Goal: Task Accomplishment & Management: Manage account settings

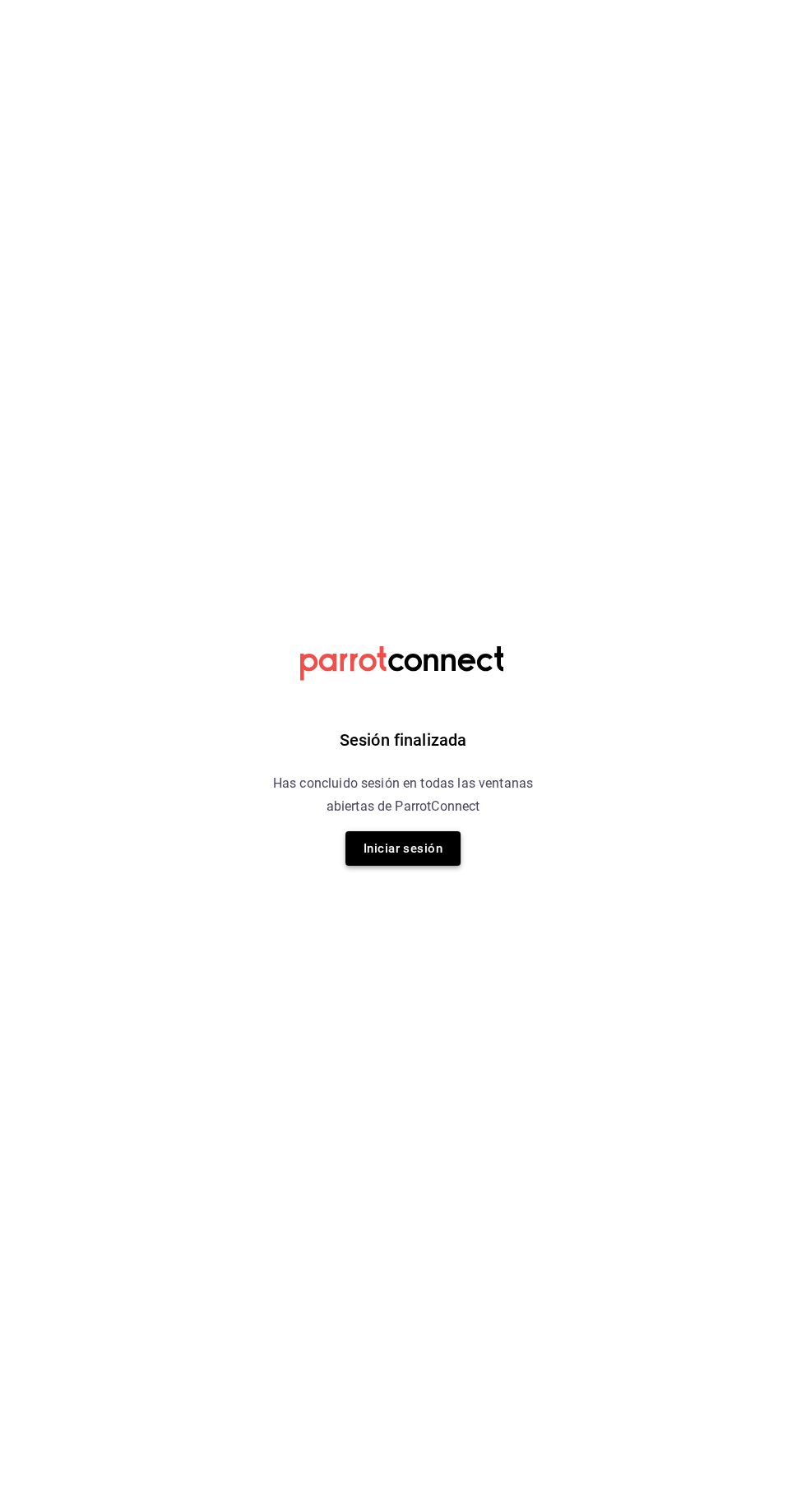
click at [426, 852] on button "Iniciar sesión" at bounding box center [403, 849] width 116 height 34
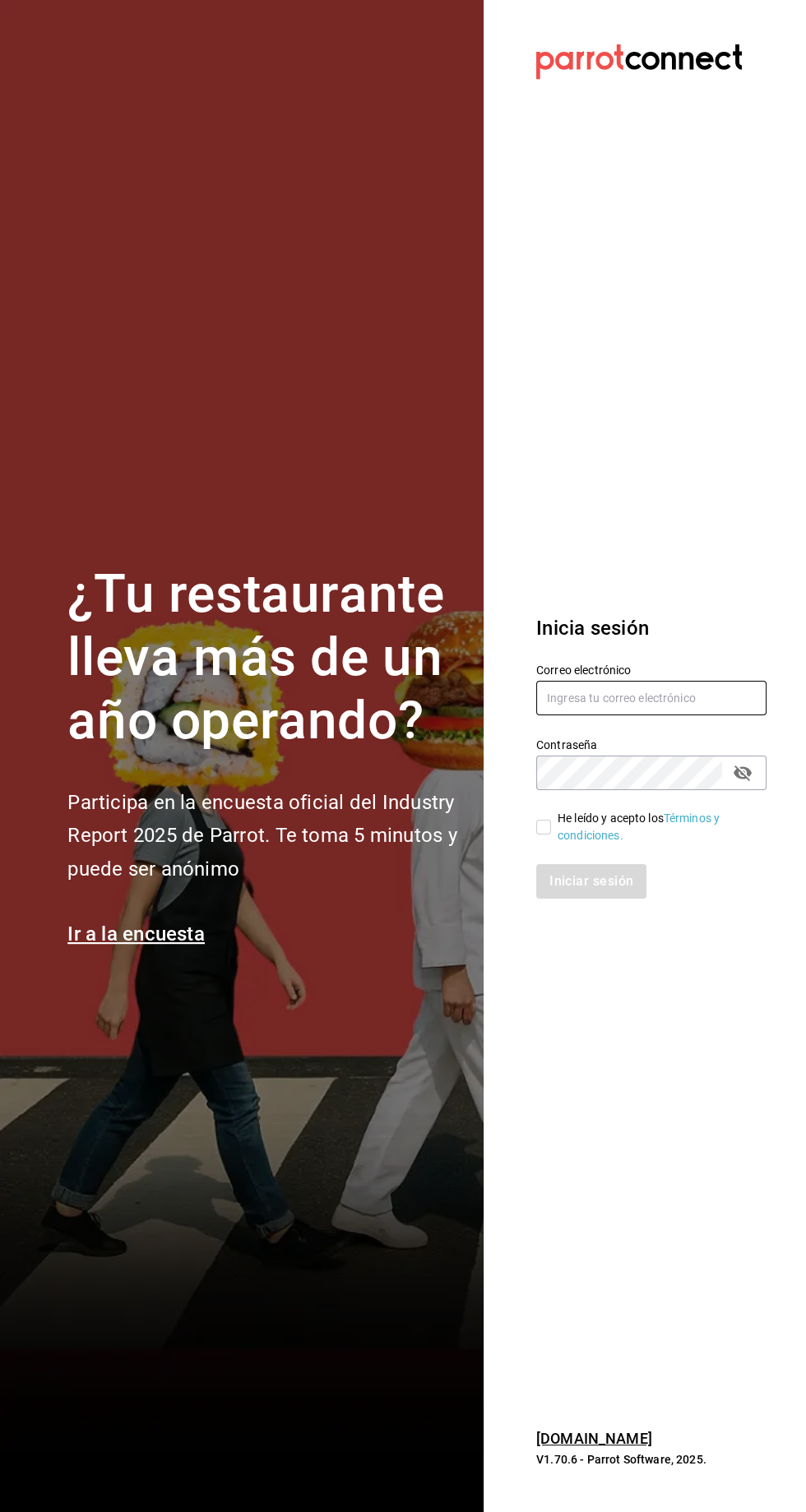
click at [644, 715] on input "text" at bounding box center [651, 698] width 230 height 34
type input "amtz7274@gmail.com"
click at [747, 781] on icon "passwordField" at bounding box center [742, 773] width 18 height 15
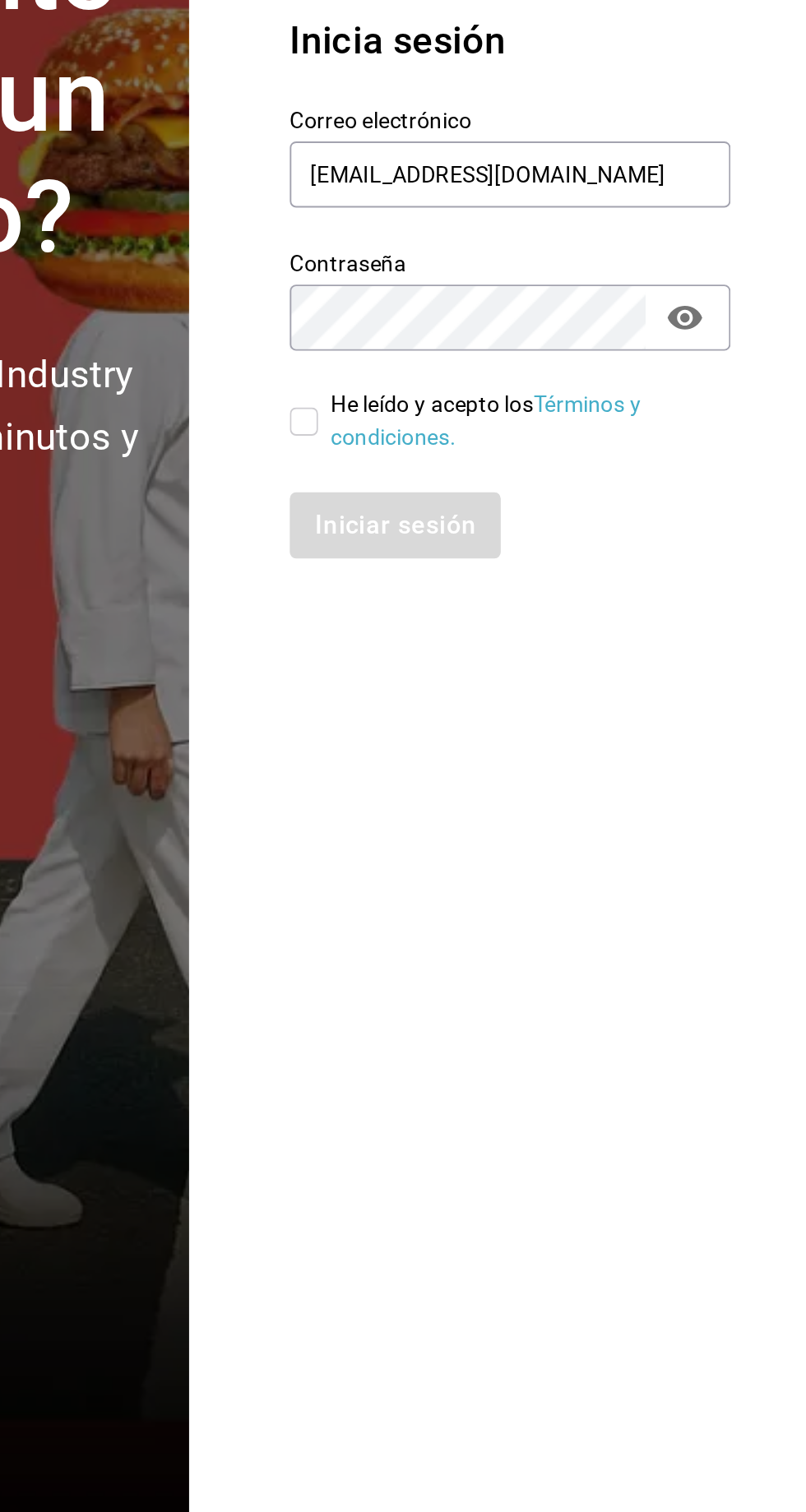
click at [540, 834] on input "He leído y acepto los Términos y condiciones." at bounding box center [543, 827] width 14 height 14
checkbox input "true"
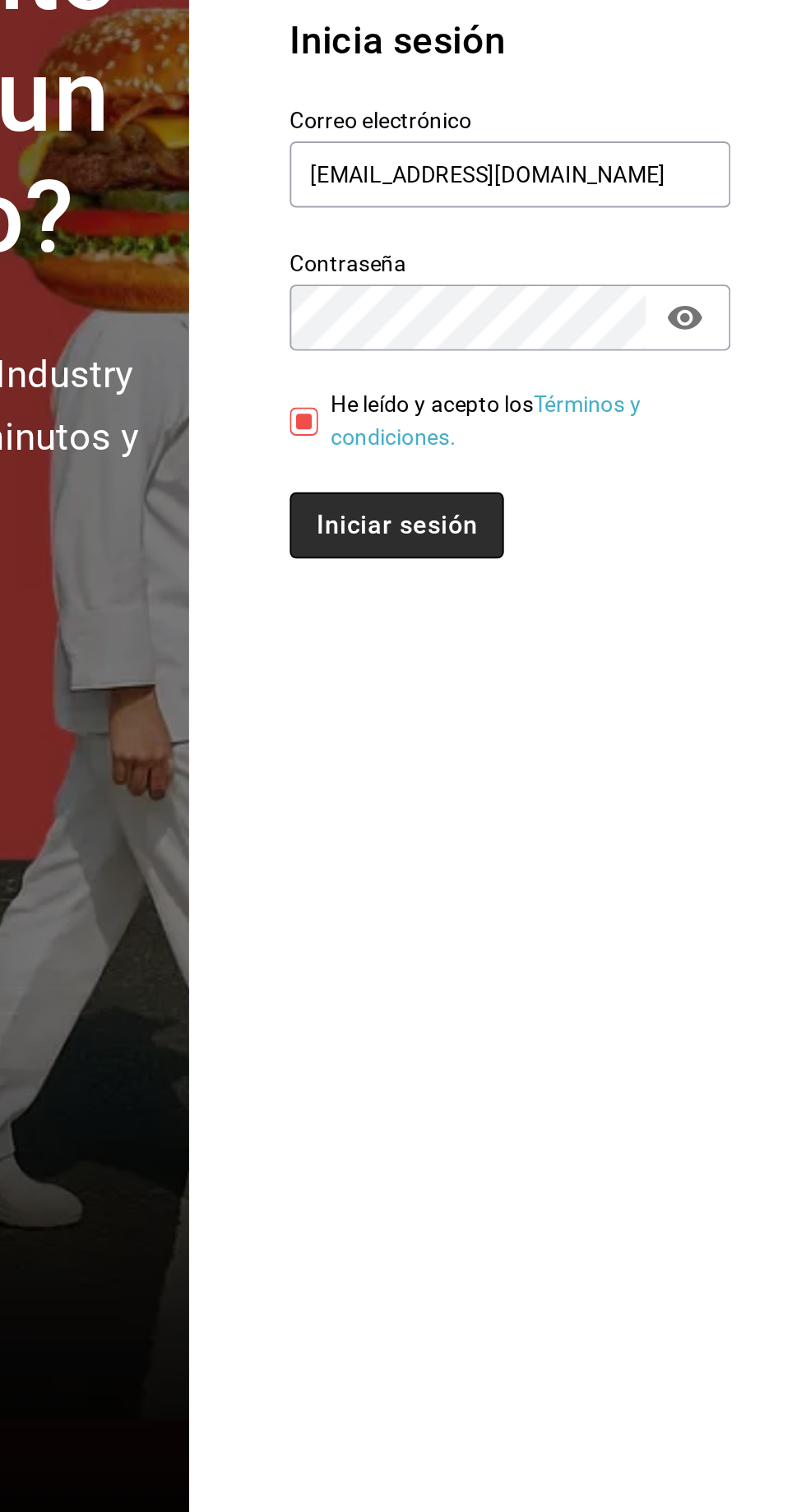
click at [595, 898] on button "Iniciar sesión" at bounding box center [592, 881] width 112 height 34
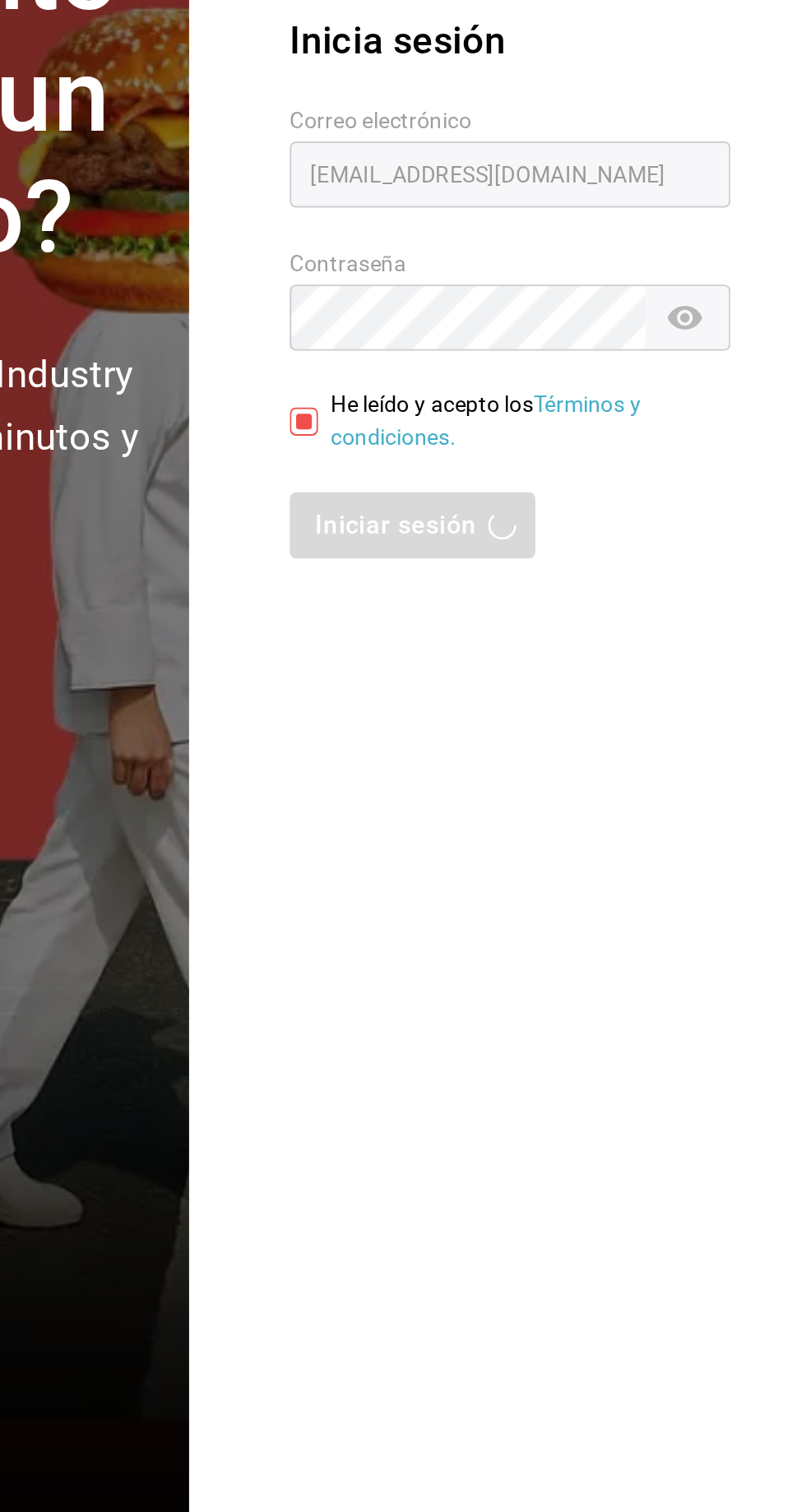
click at [619, 898] on div "Iniciar sesión" at bounding box center [651, 881] width 230 height 34
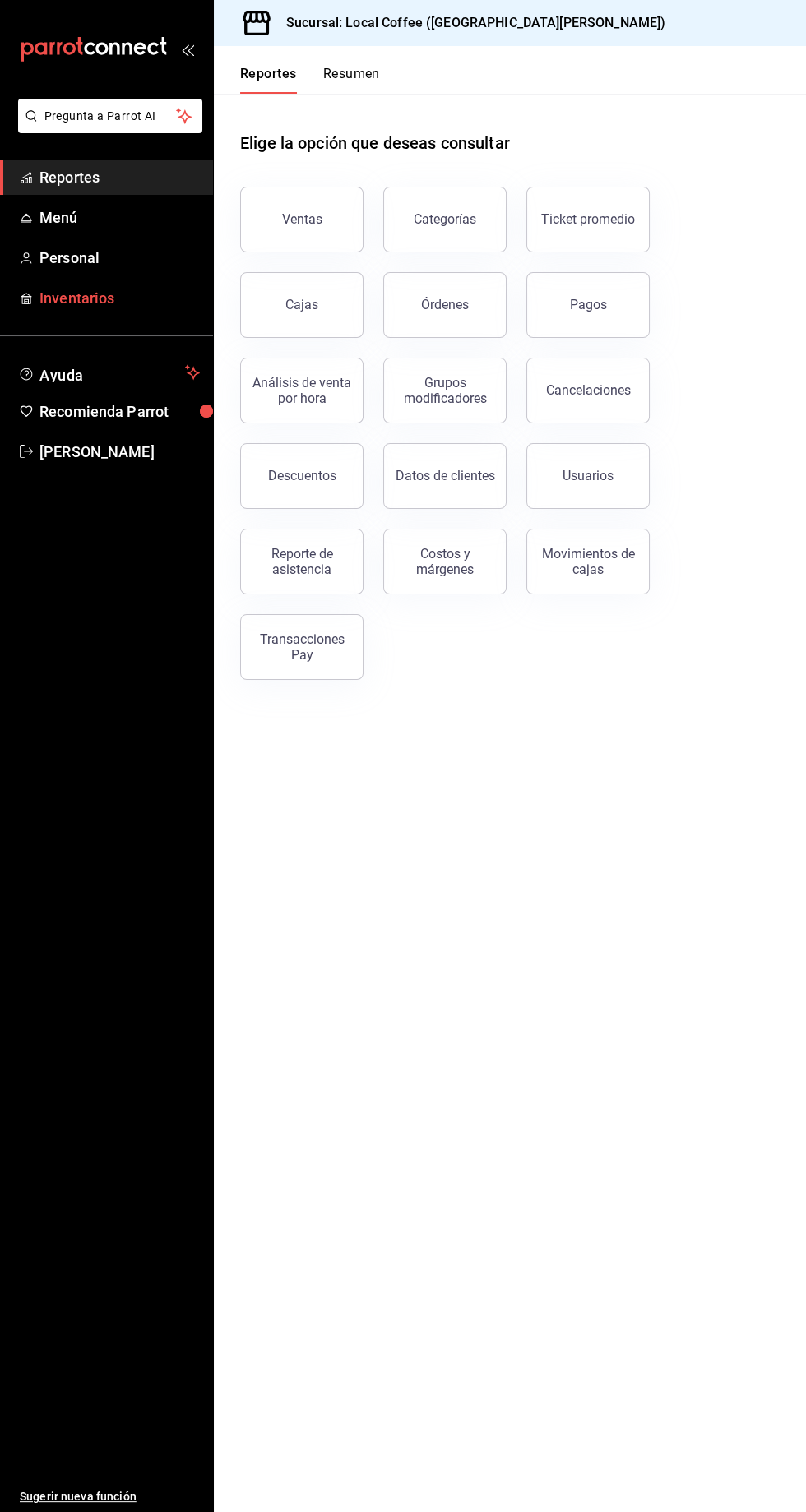
click at [150, 291] on span "Inventarios" at bounding box center [120, 298] width 161 height 23
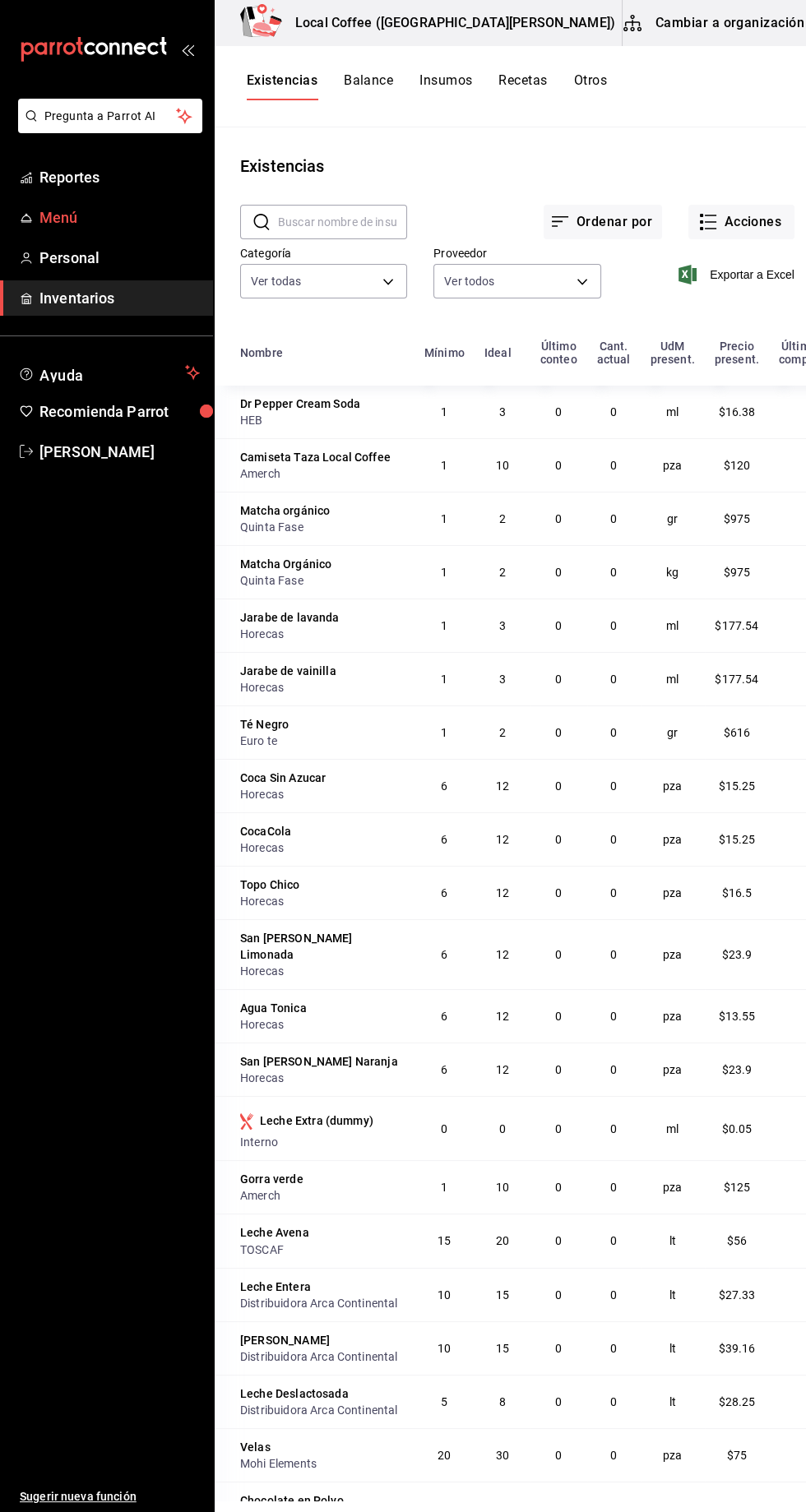
click at [121, 215] on span "Menú" at bounding box center [120, 218] width 161 height 23
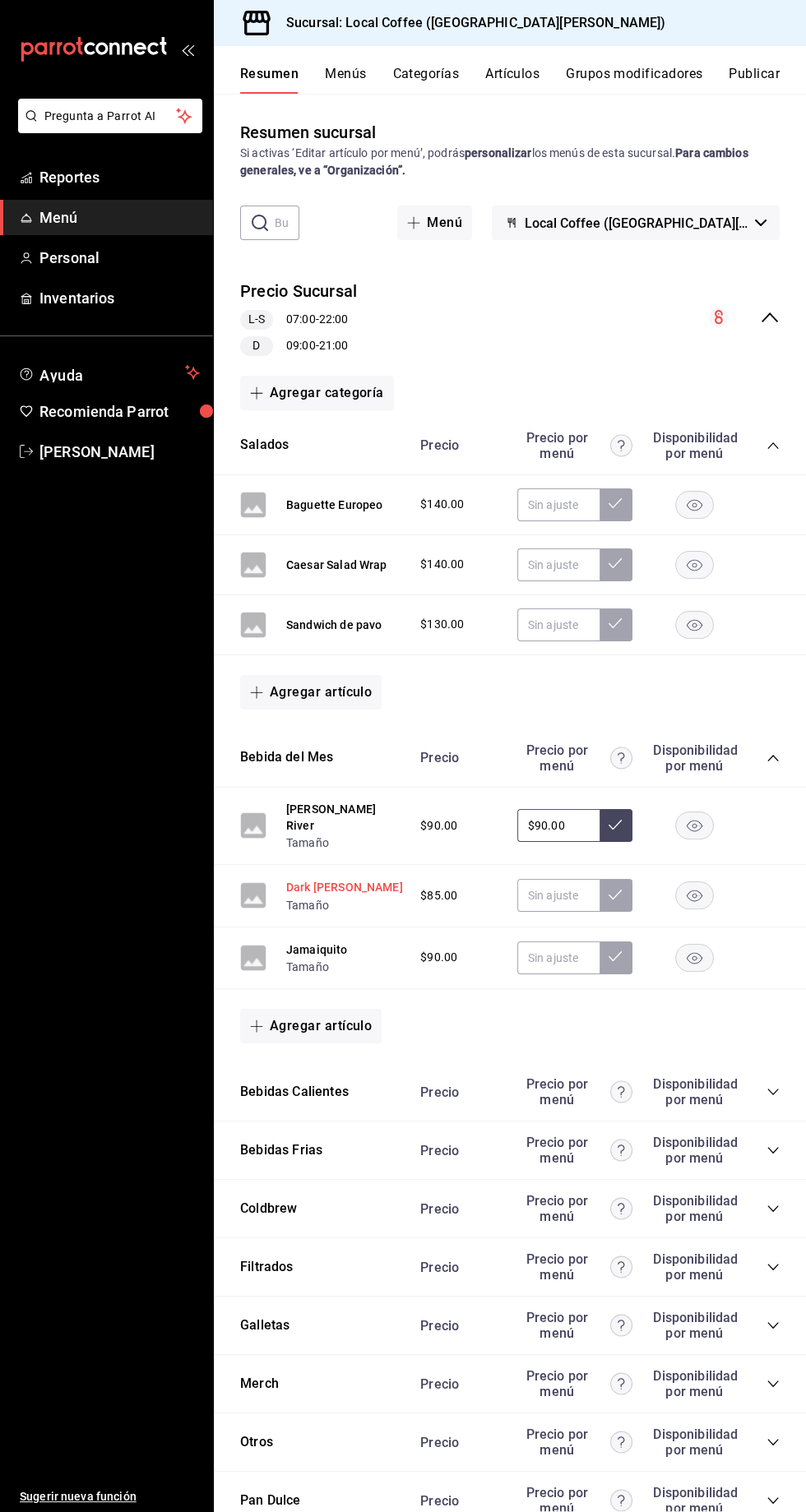
click at [356, 879] on button "Dark [PERSON_NAME]" at bounding box center [344, 887] width 116 height 16
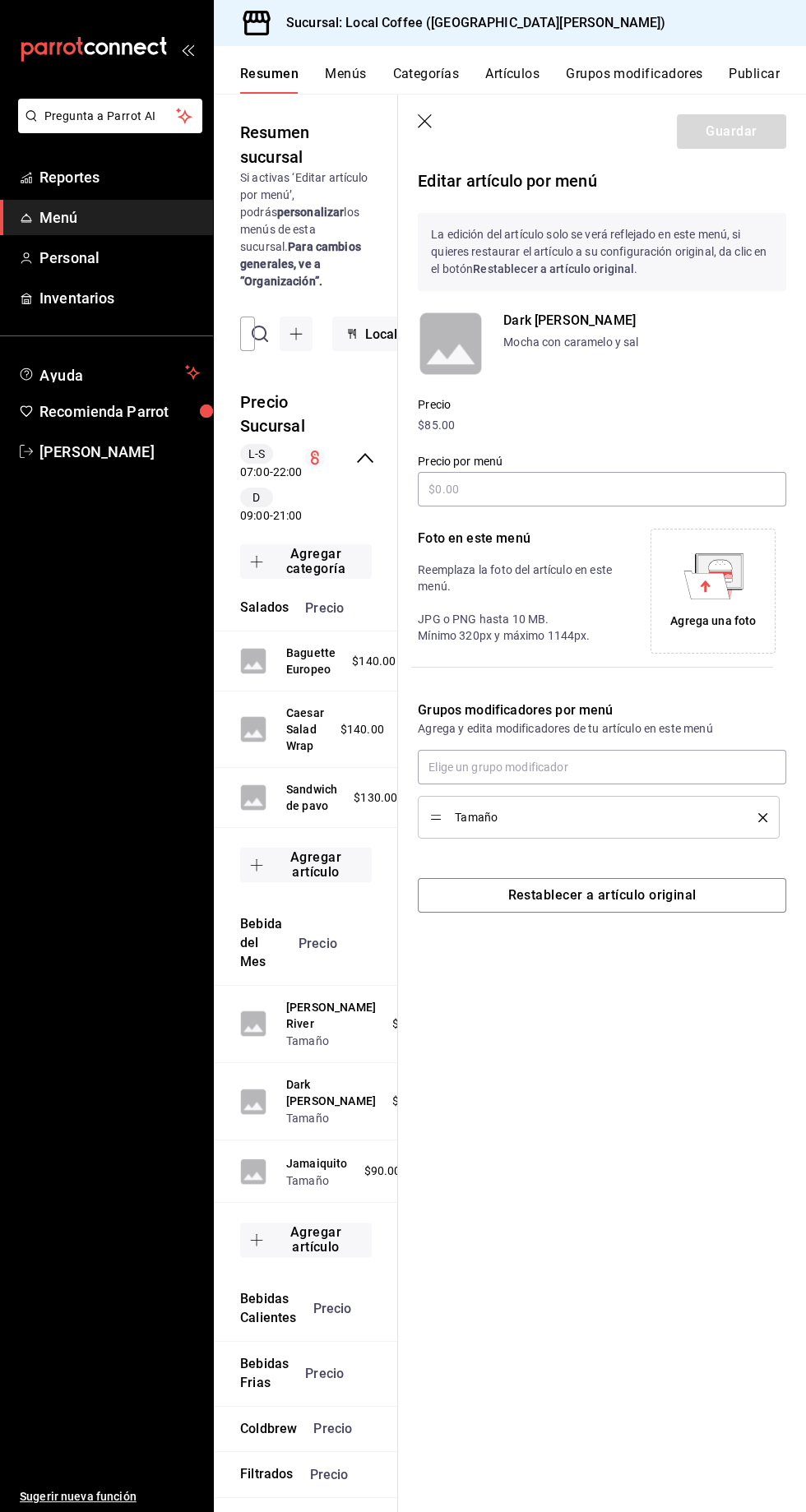
click at [424, 121] on icon "button" at bounding box center [424, 121] width 14 height 14
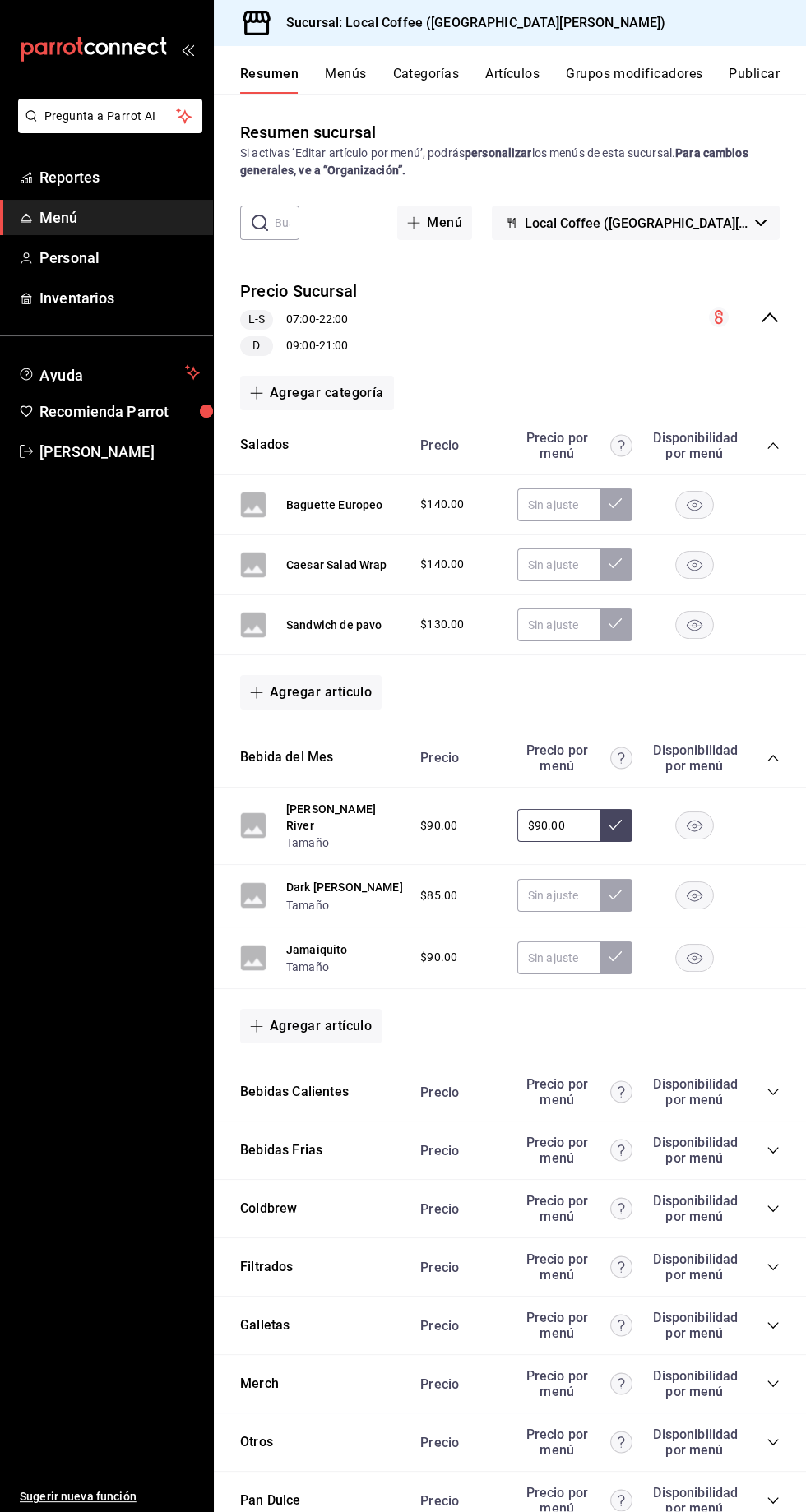
click at [773, 879] on div "$85.00" at bounding box center [591, 895] width 375 height 32
click at [734, 881] on div at bounding box center [693, 895] width 82 height 28
click at [373, 879] on button "Dark [PERSON_NAME]" at bounding box center [344, 887] width 116 height 16
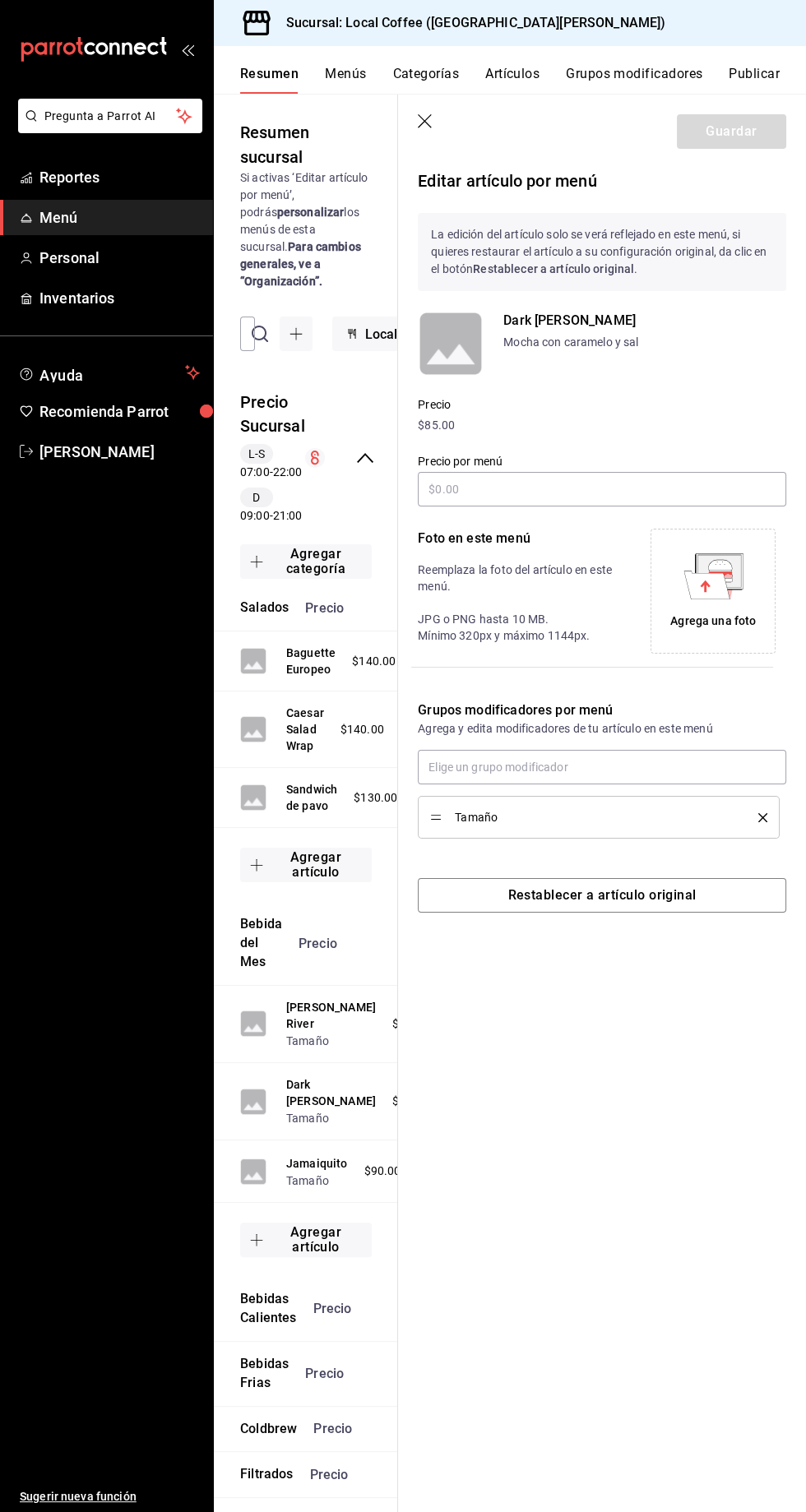
click at [424, 121] on icon "button" at bounding box center [424, 121] width 14 height 14
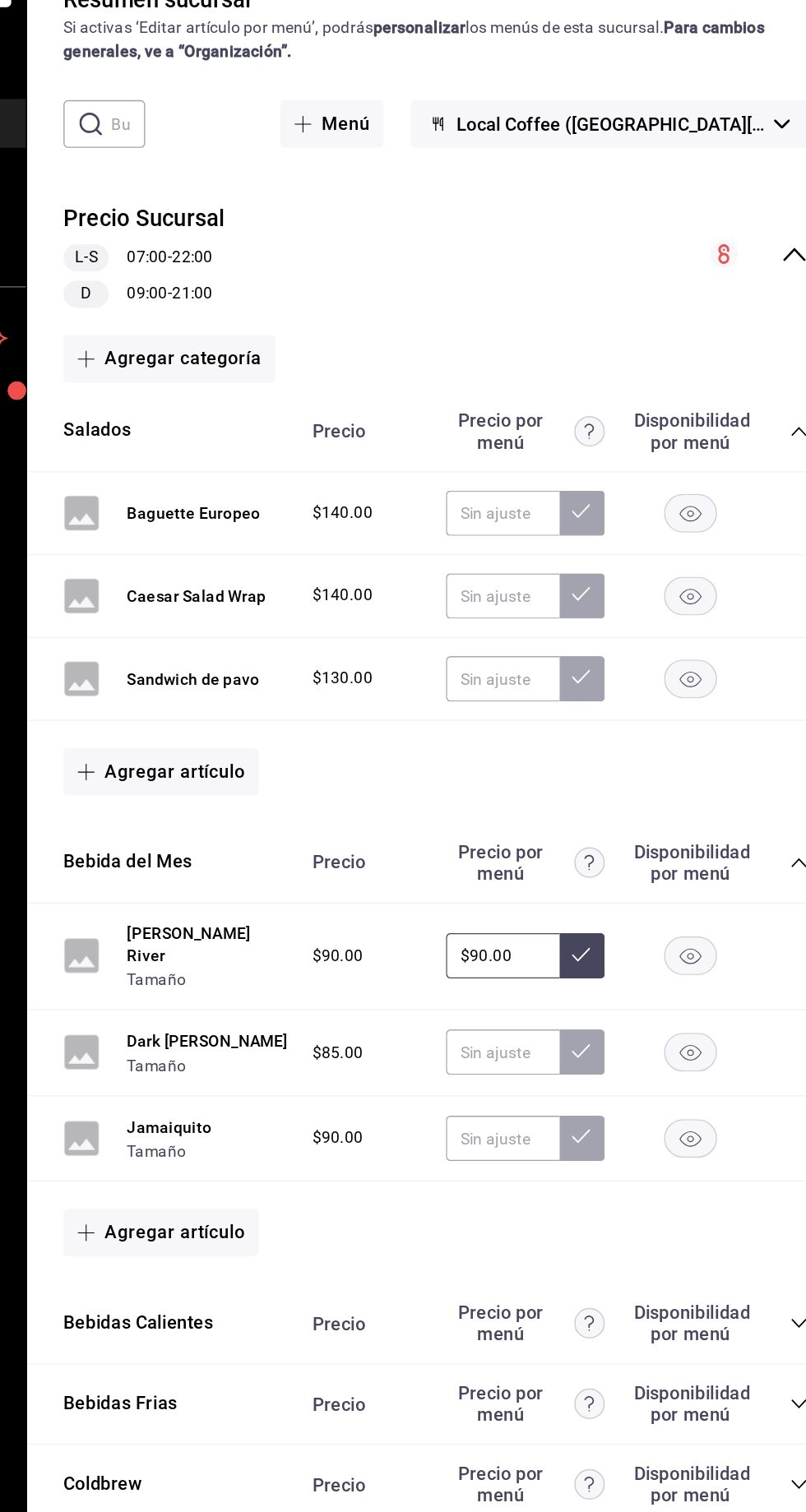
scroll to position [2, 0]
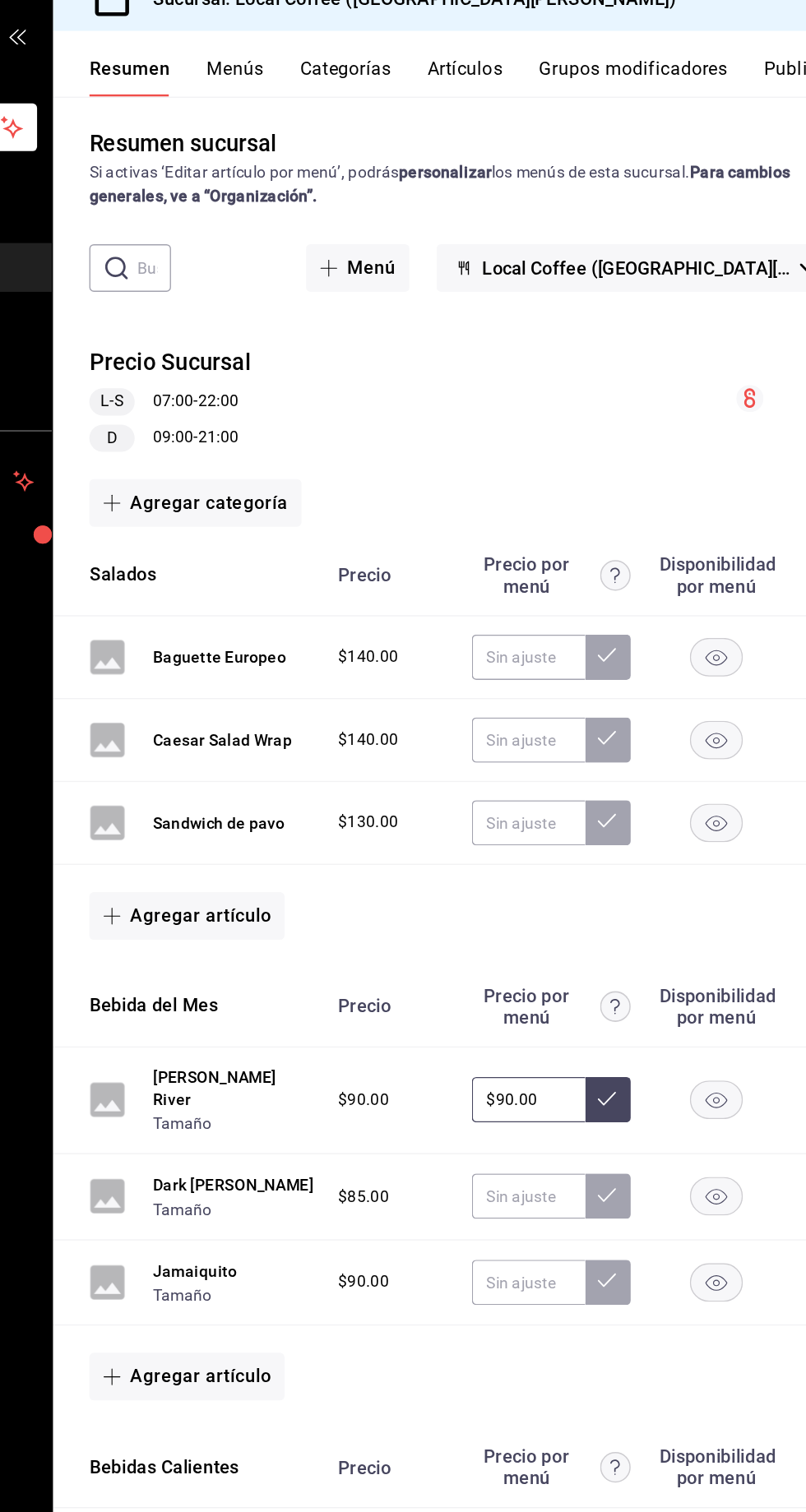
click at [516, 79] on button "Artículos" at bounding box center [512, 79] width 54 height 28
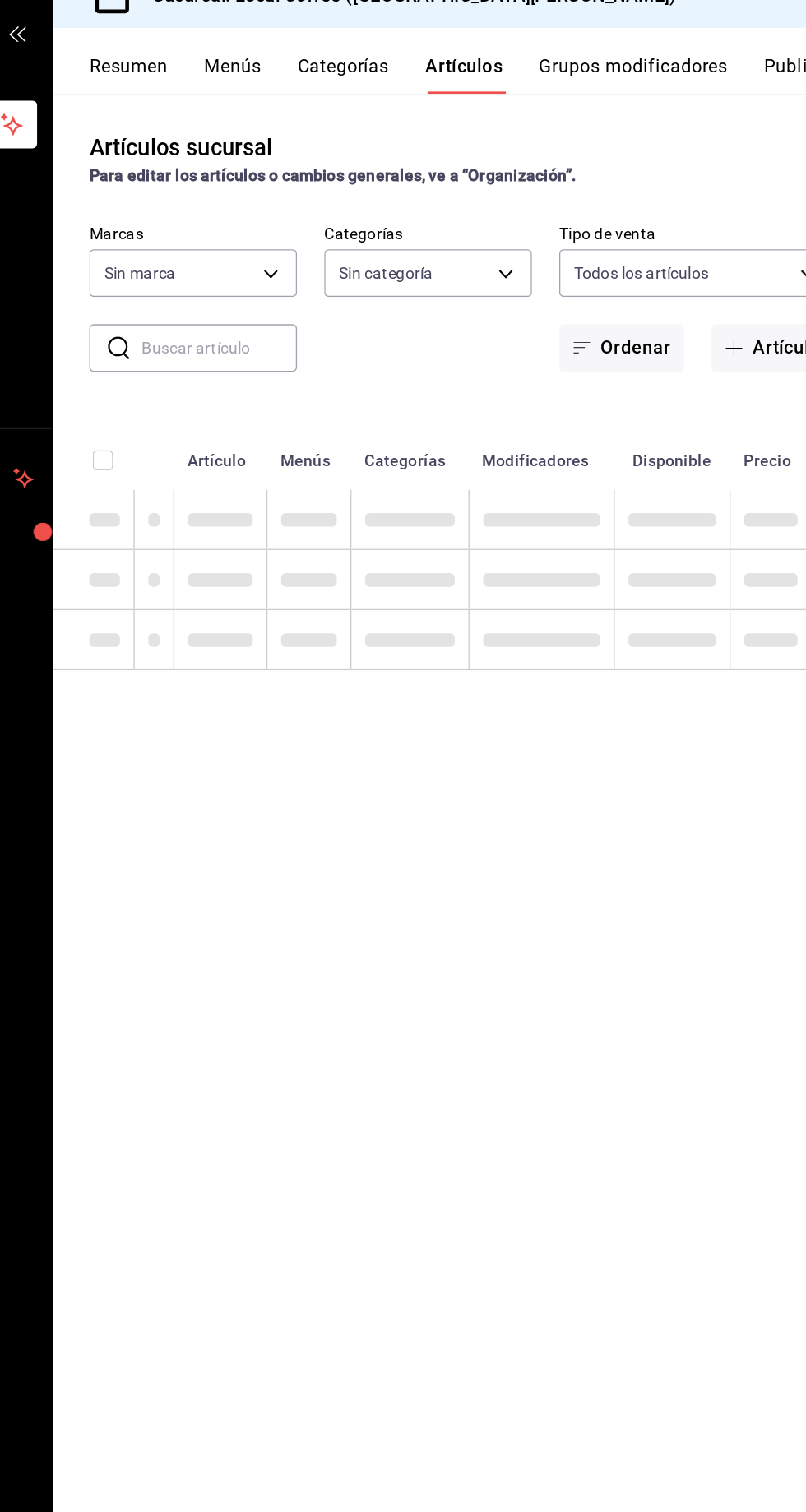
type input "5b06c6f2-e905-4bb1-8540-24436df04c98"
type input "c763c6b5-ebc2-42a3-9eb1-46d78107da95,451d50d9-3d0d-4eda-b497-212953151398,73742…"
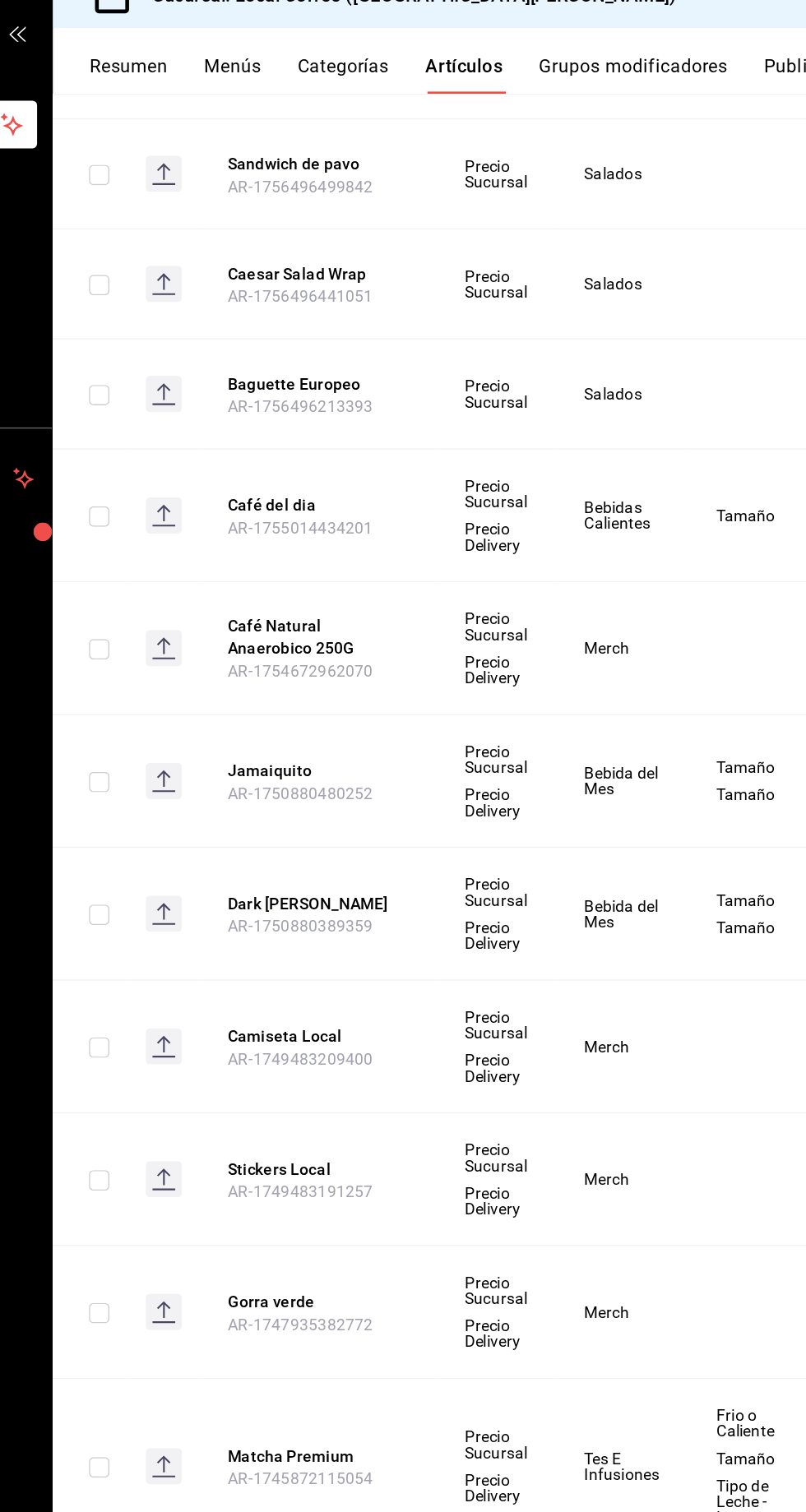
scroll to position [366, 0]
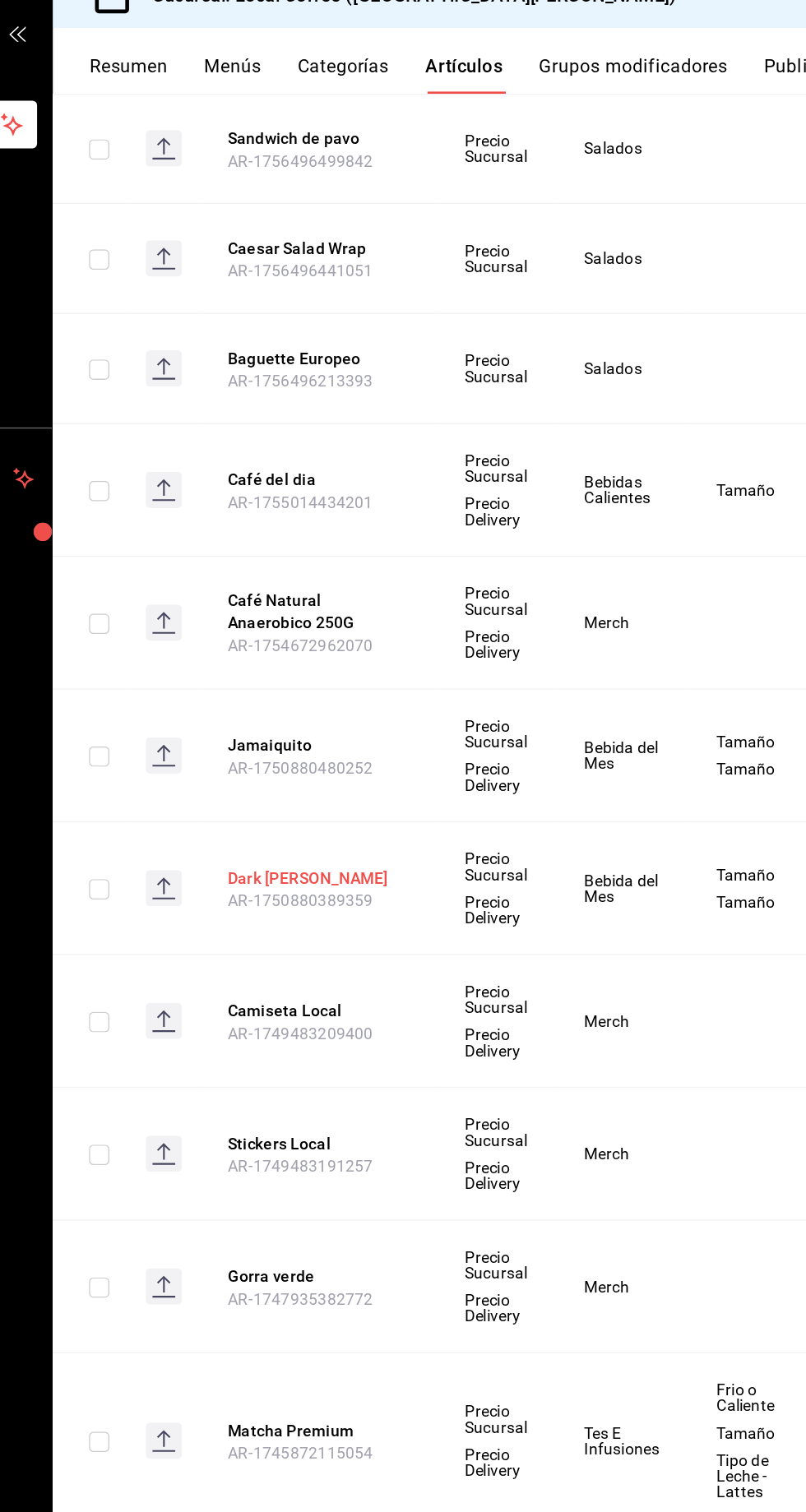
click at [409, 654] on button "Dark [PERSON_NAME]" at bounding box center [406, 662] width 132 height 16
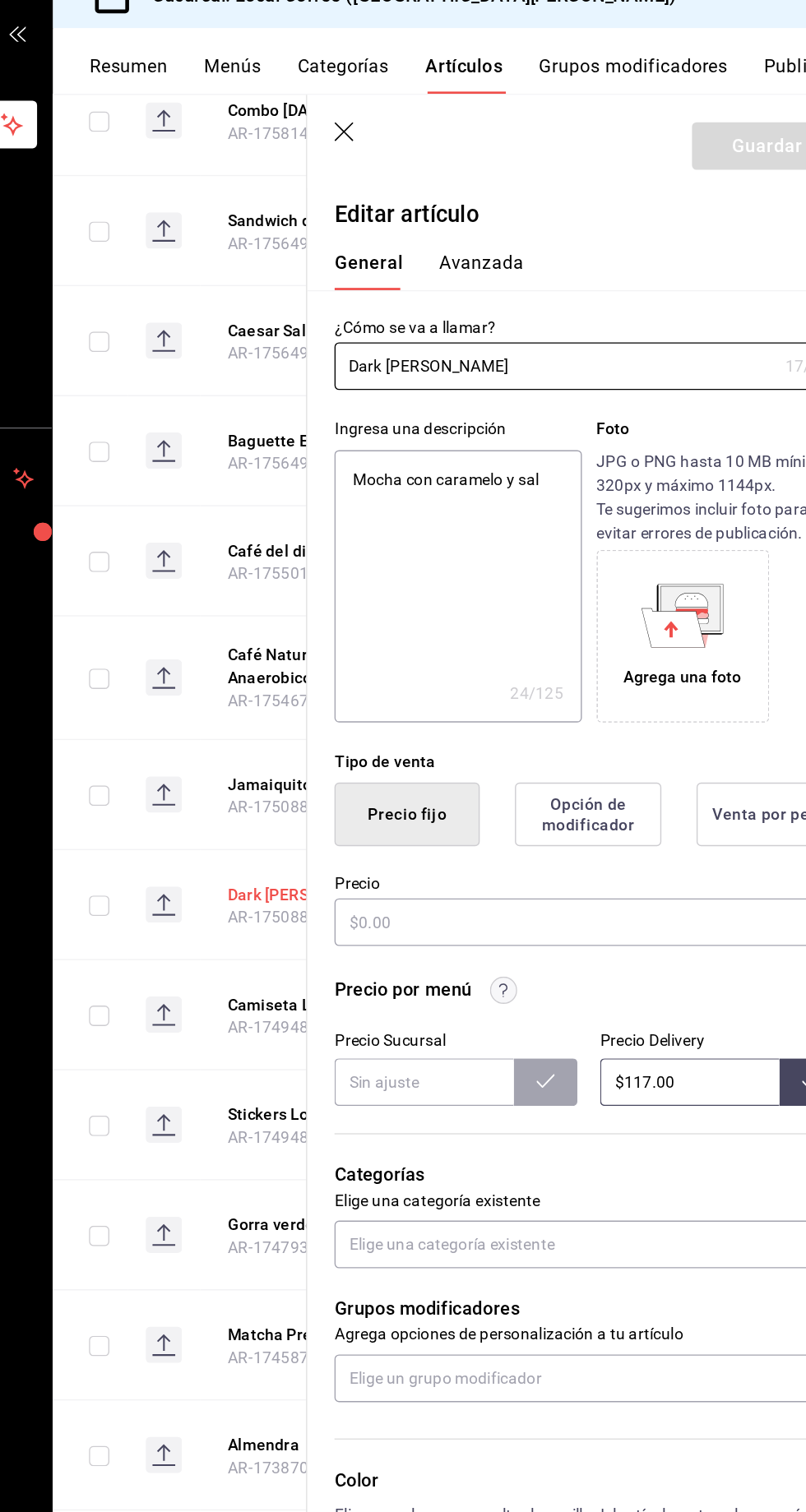
type textarea "x"
type input "$85.00"
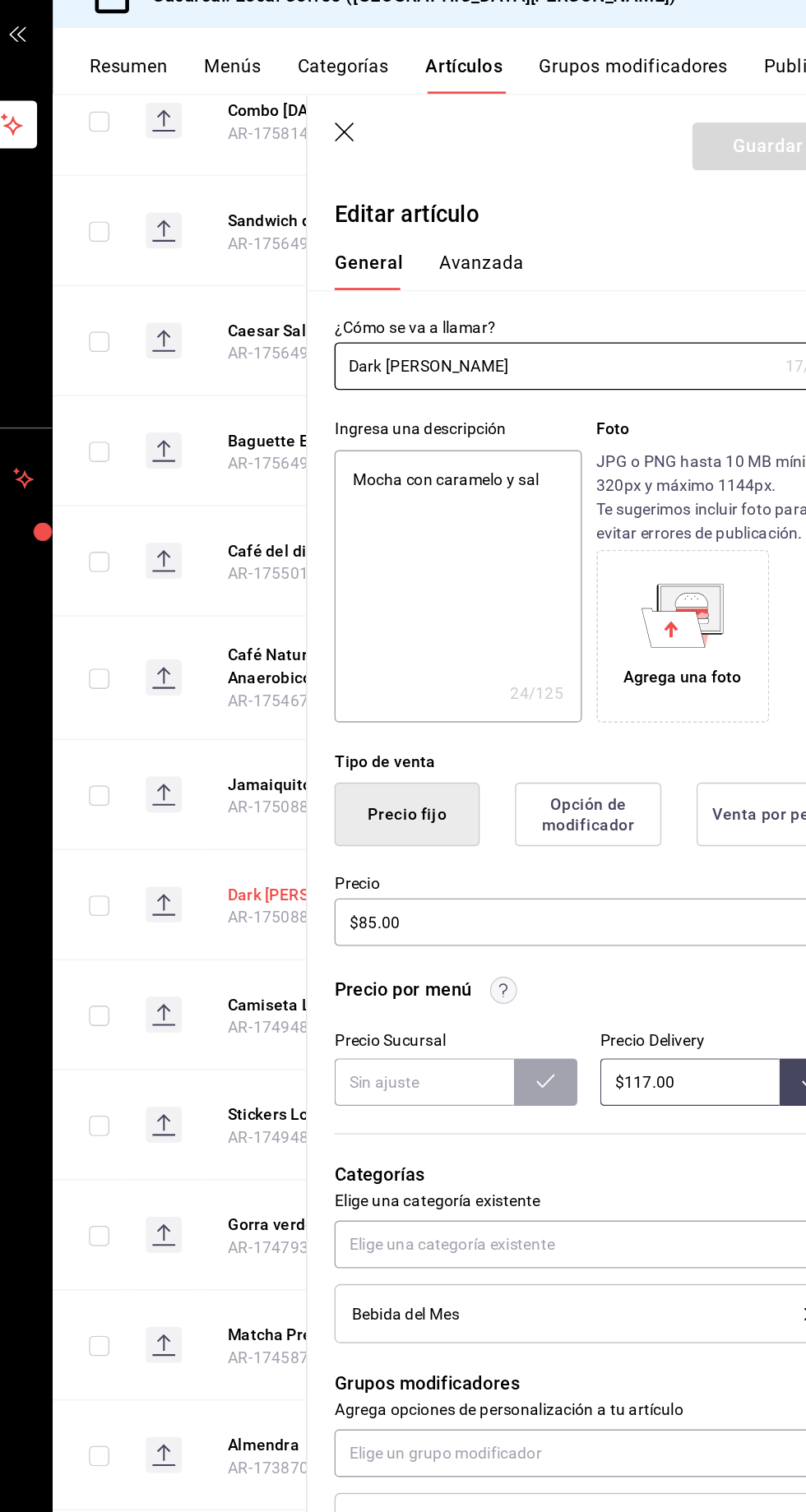
type textarea "x"
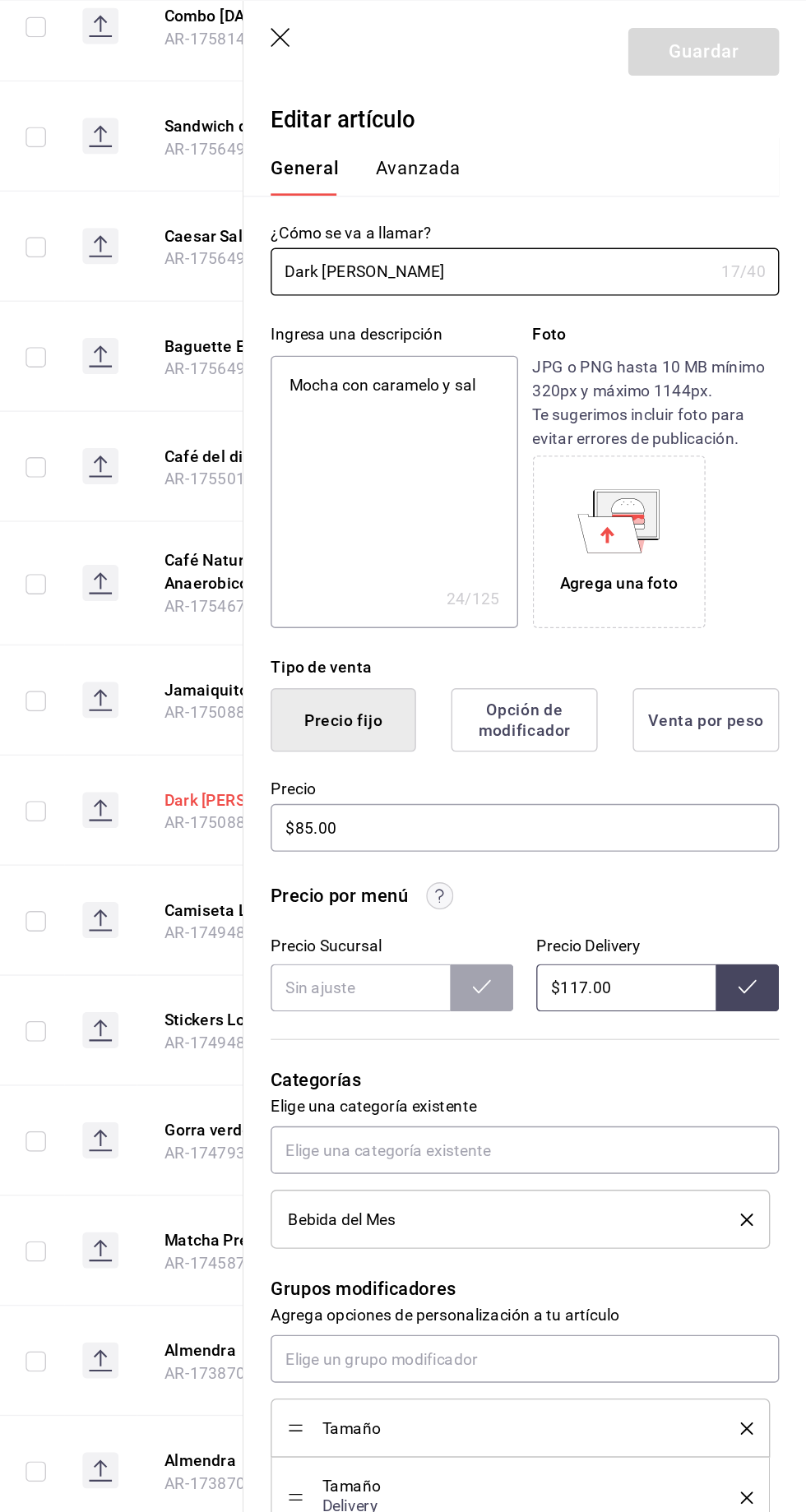
scroll to position [11, 0]
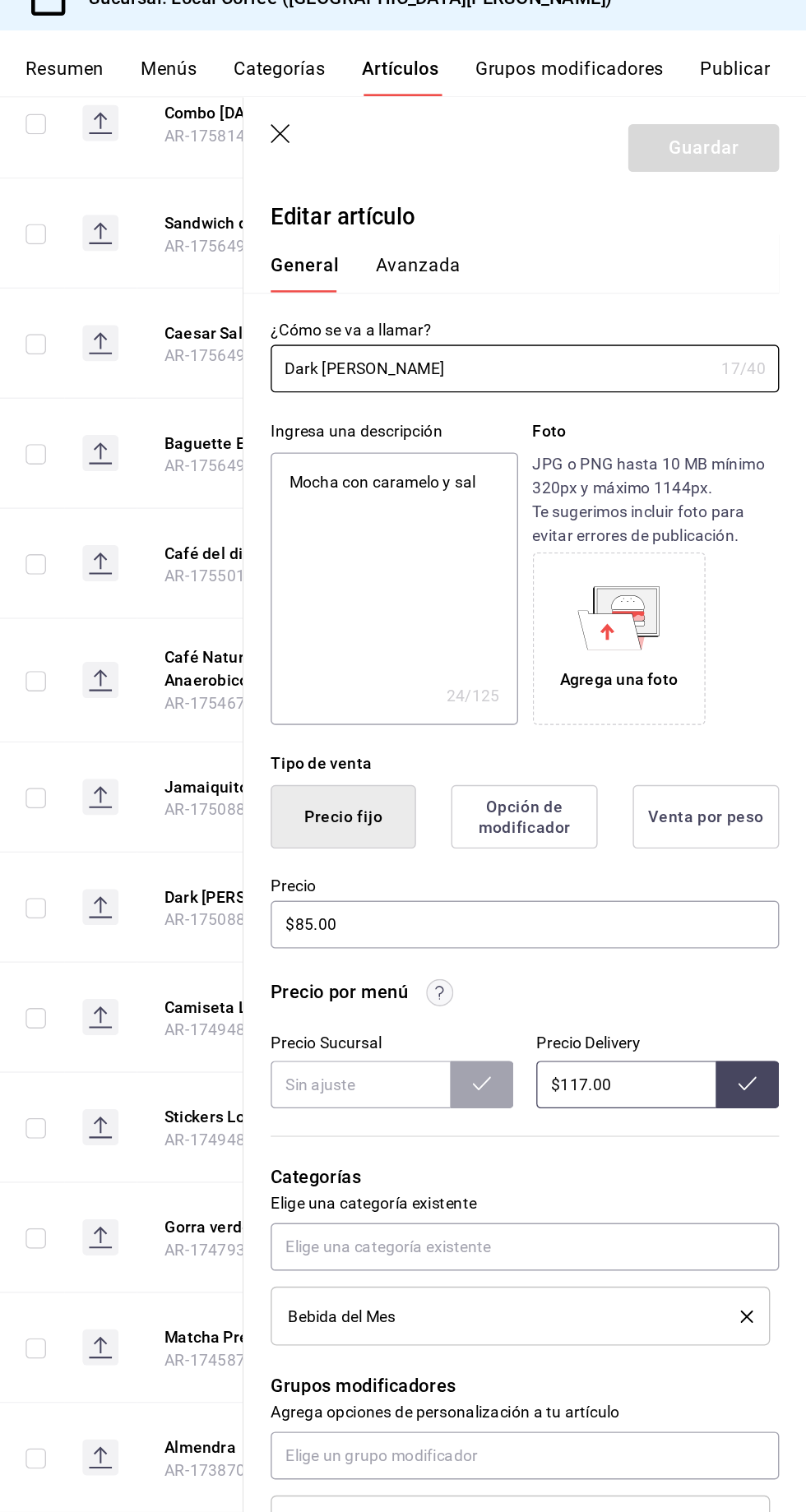
click at [505, 213] on button "Avanzada" at bounding box center [523, 221] width 61 height 28
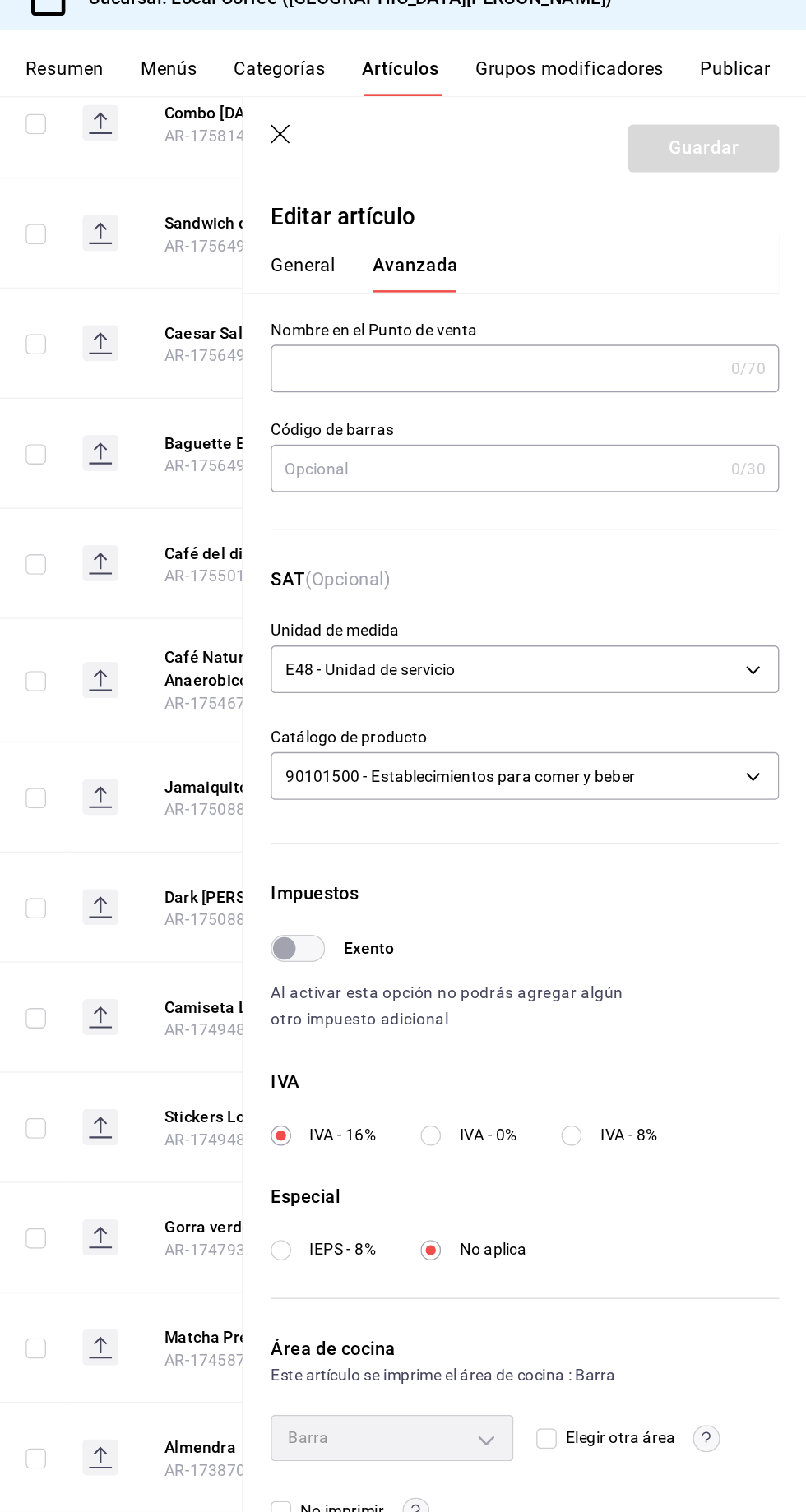
scroll to position [0, 0]
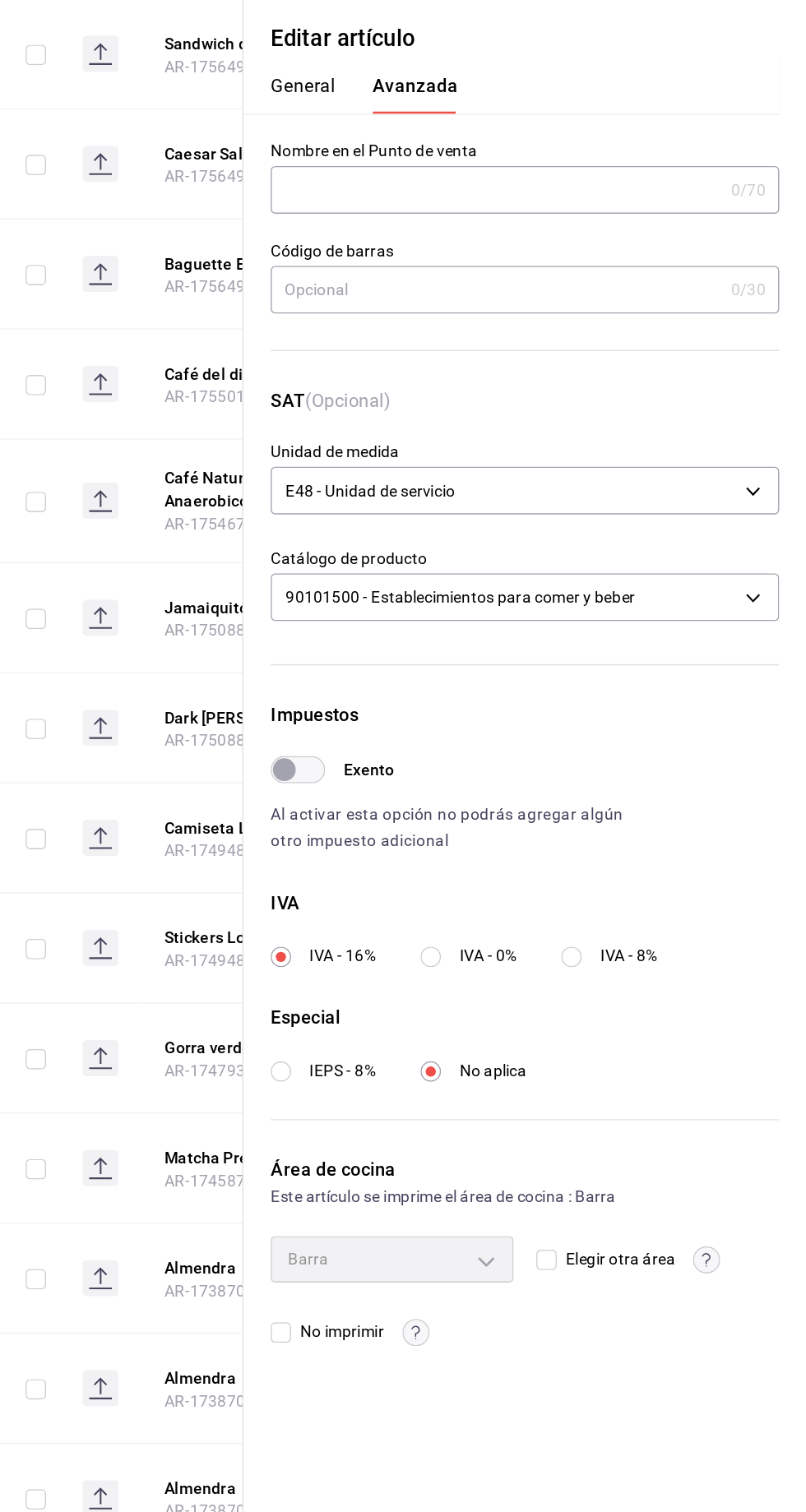
click at [293, 754] on icon at bounding box center [294, 759] width 2 height 11
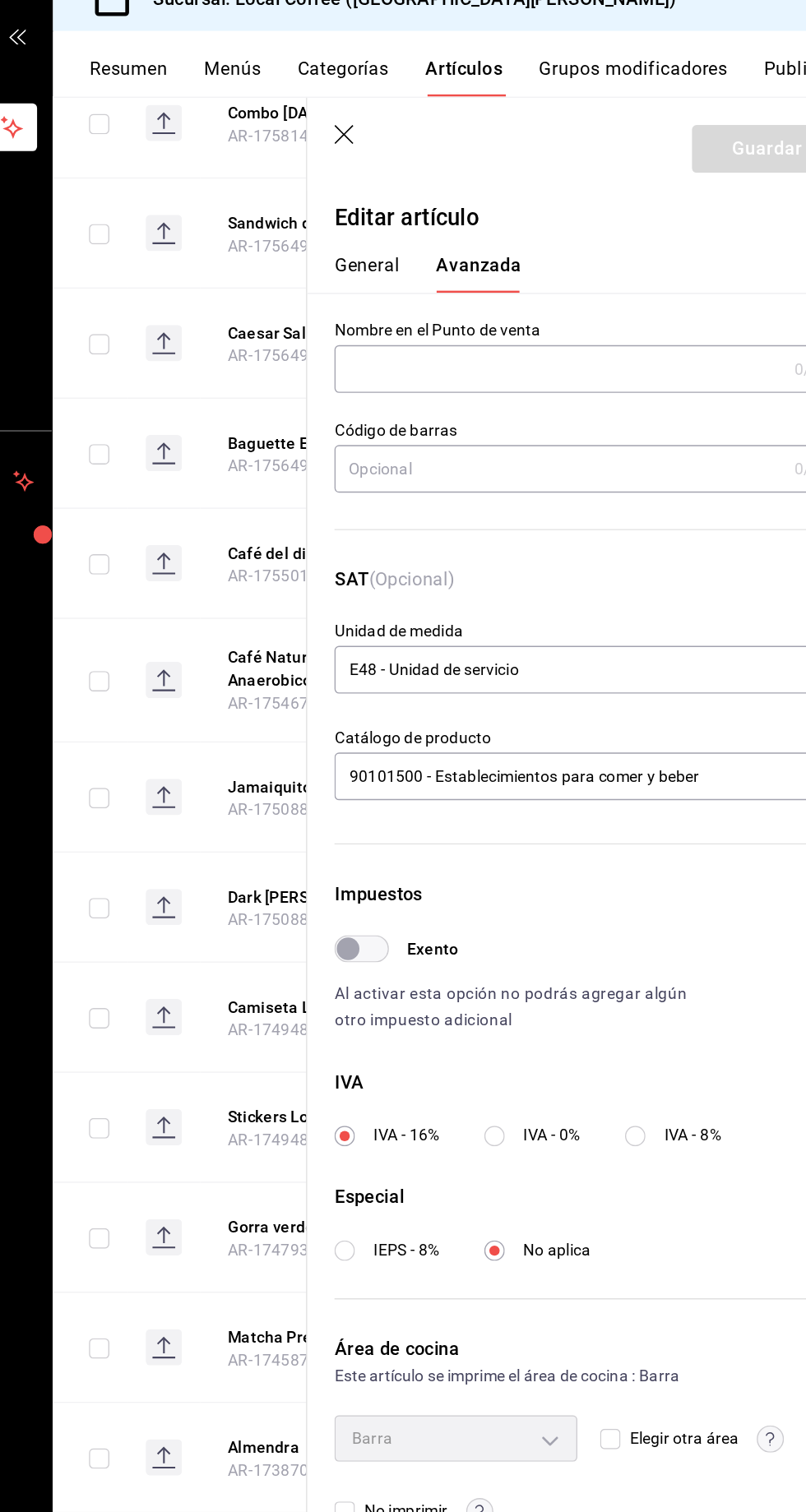
click at [424, 121] on icon "button" at bounding box center [424, 121] width 14 height 14
click at [402, 101] on header "Guardar" at bounding box center [602, 128] width 408 height 68
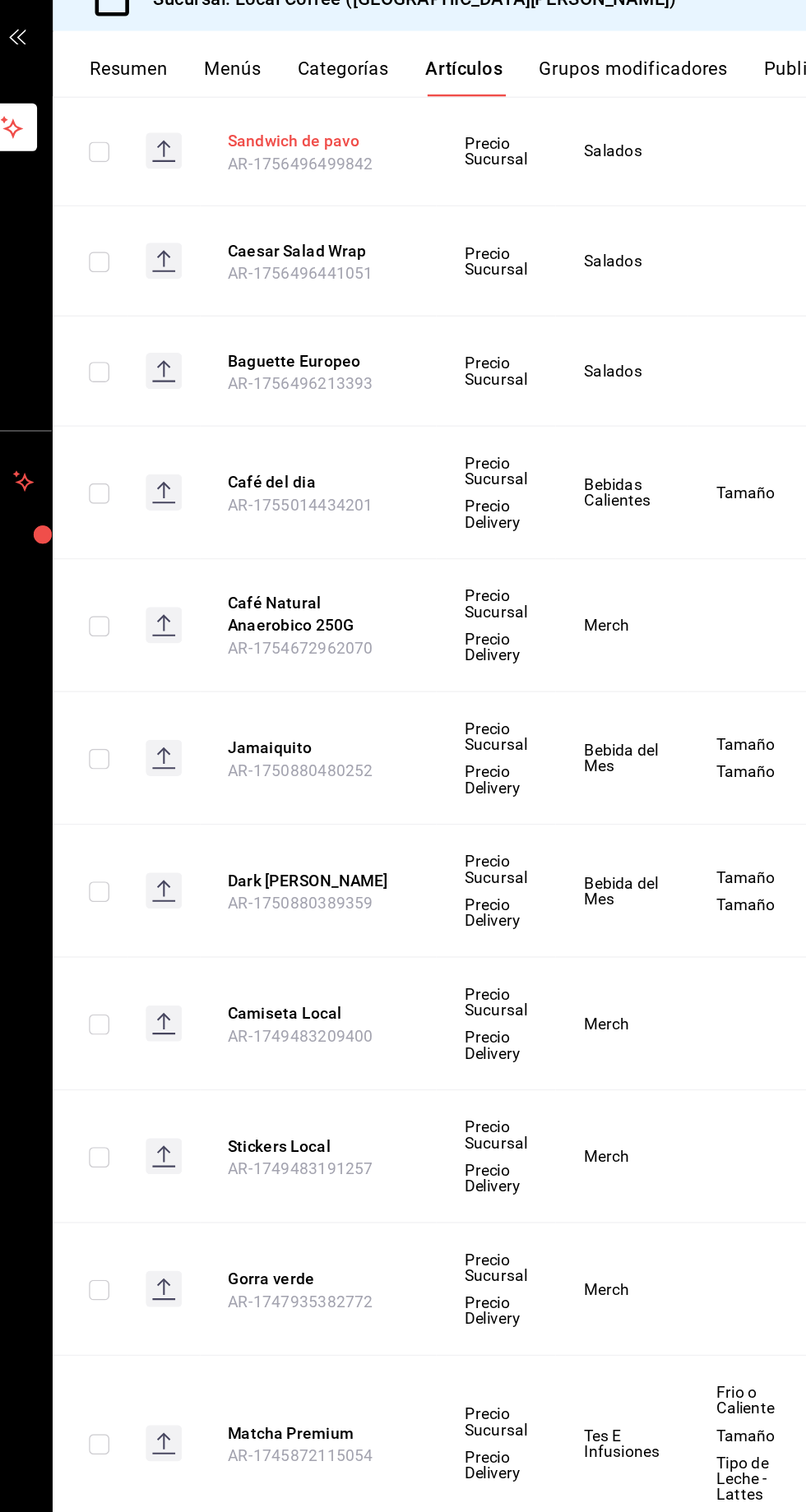
click at [415, 119] on button "Sandwich de pavo" at bounding box center [406, 125] width 132 height 16
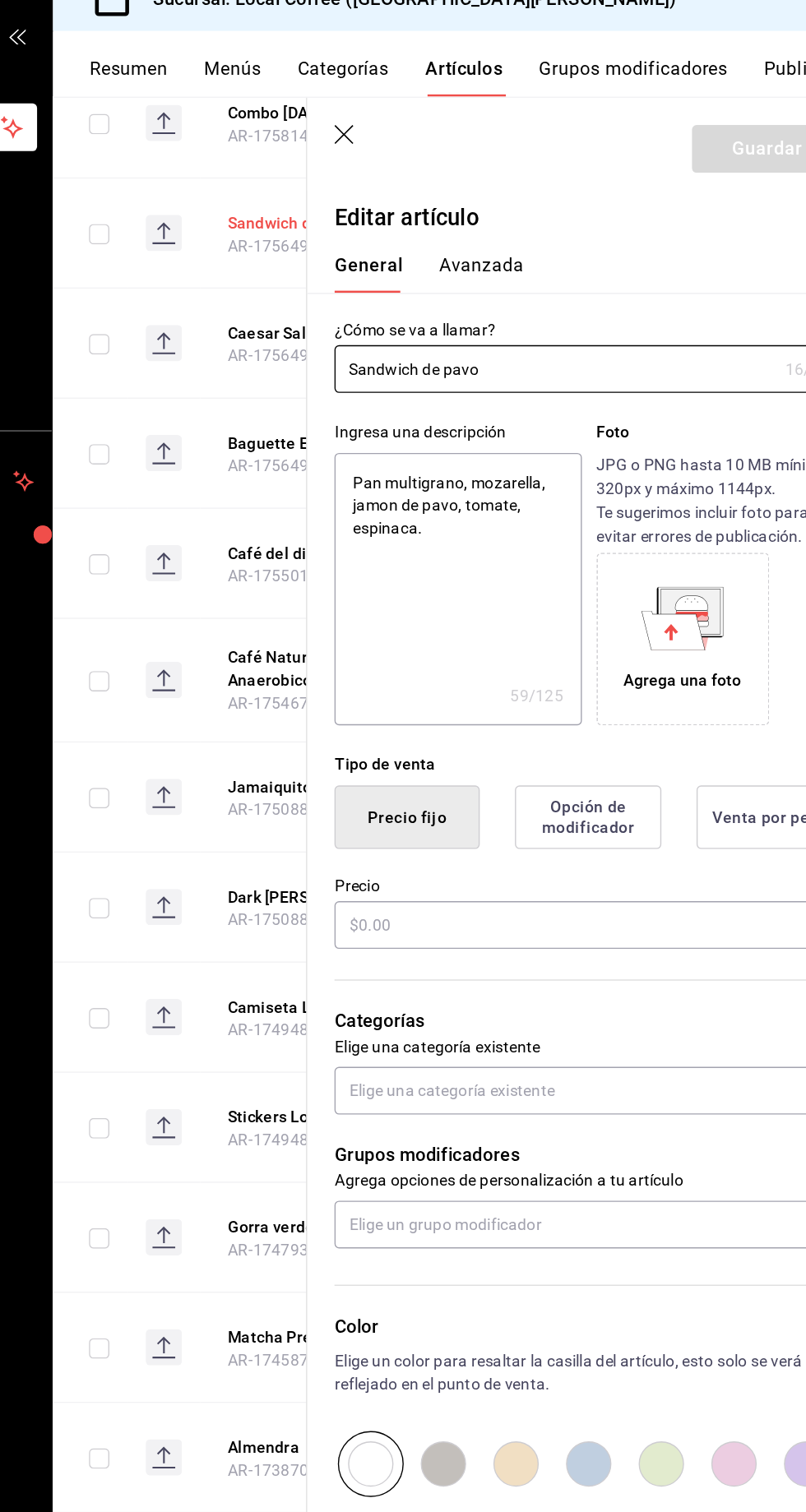
type textarea "x"
type input "$130.00"
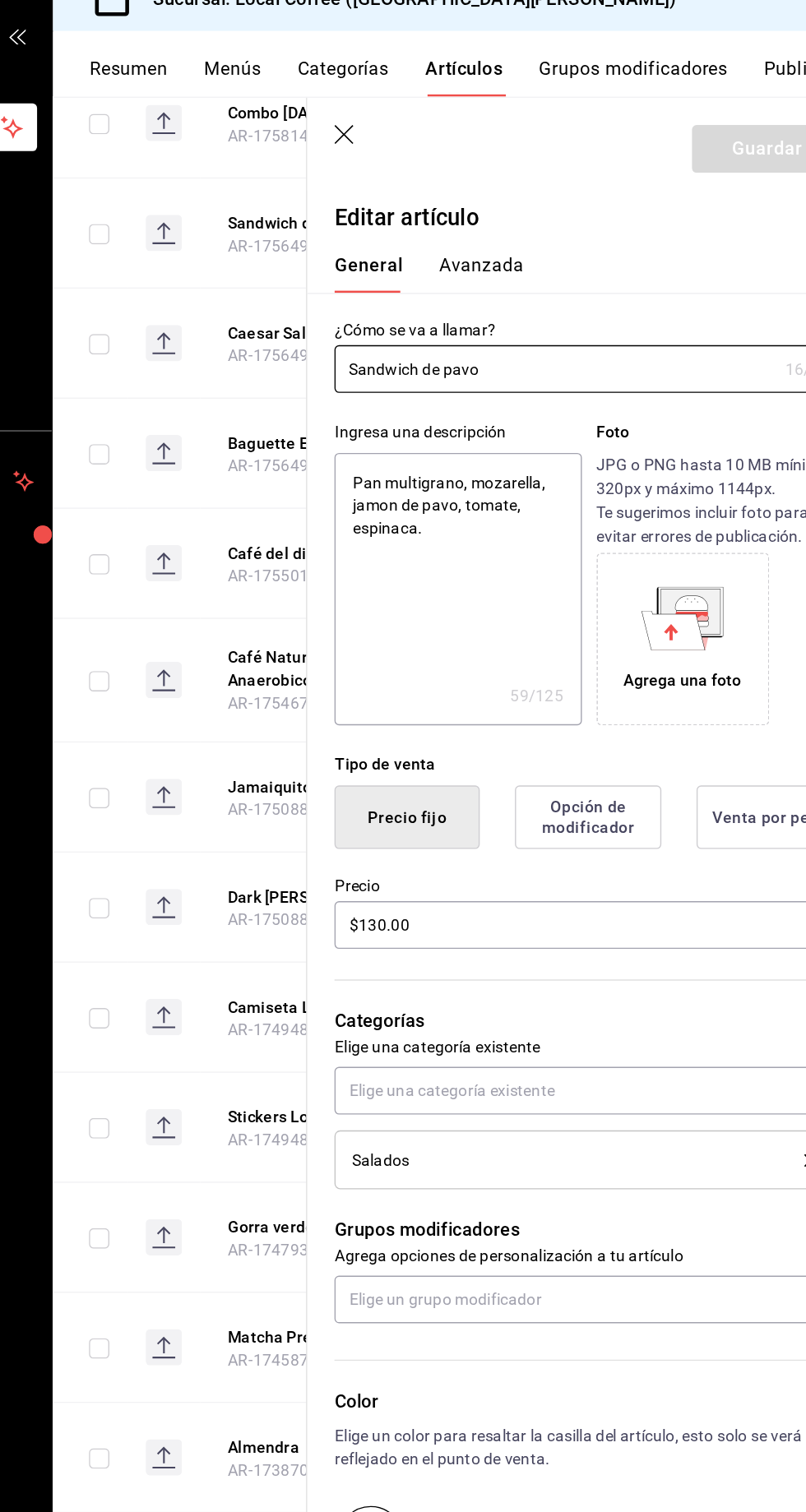
click at [404, 107] on header "Guardar" at bounding box center [602, 128] width 408 height 68
type textarea "x"
click at [424, 121] on icon "button" at bounding box center [424, 121] width 14 height 14
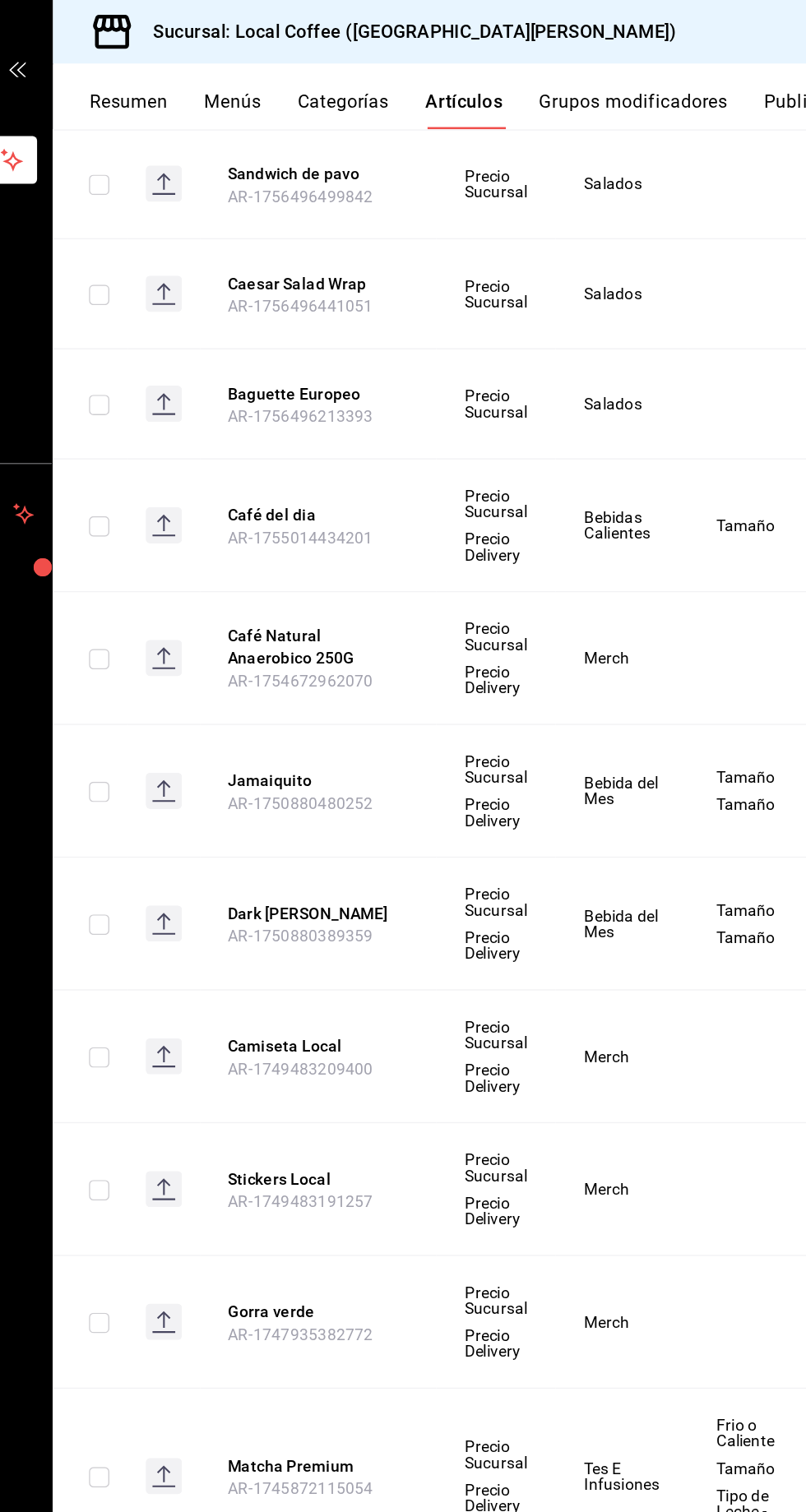
click at [253, 69] on button "Resumen" at bounding box center [268, 79] width 57 height 28
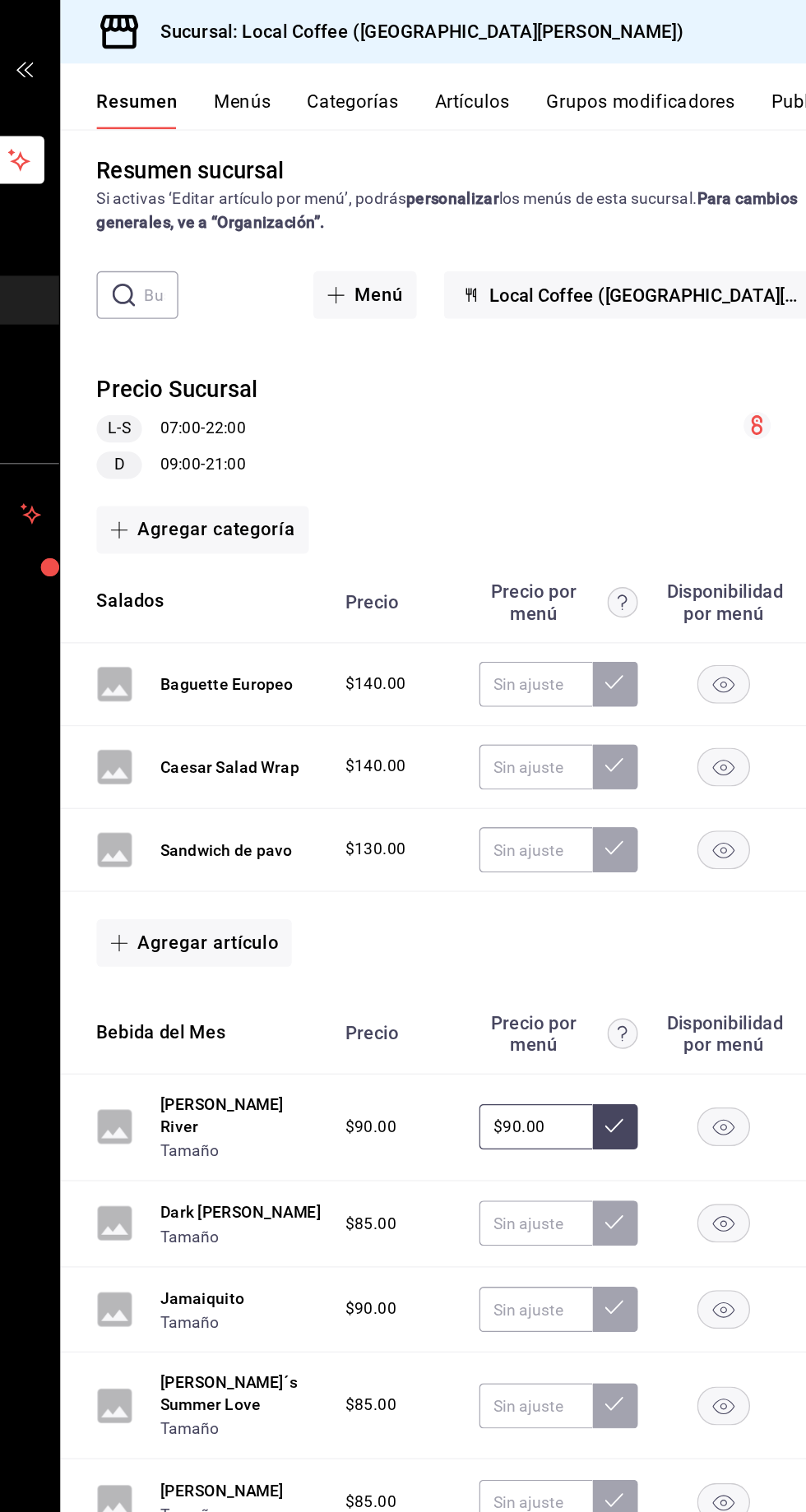
scroll to position [5, 0]
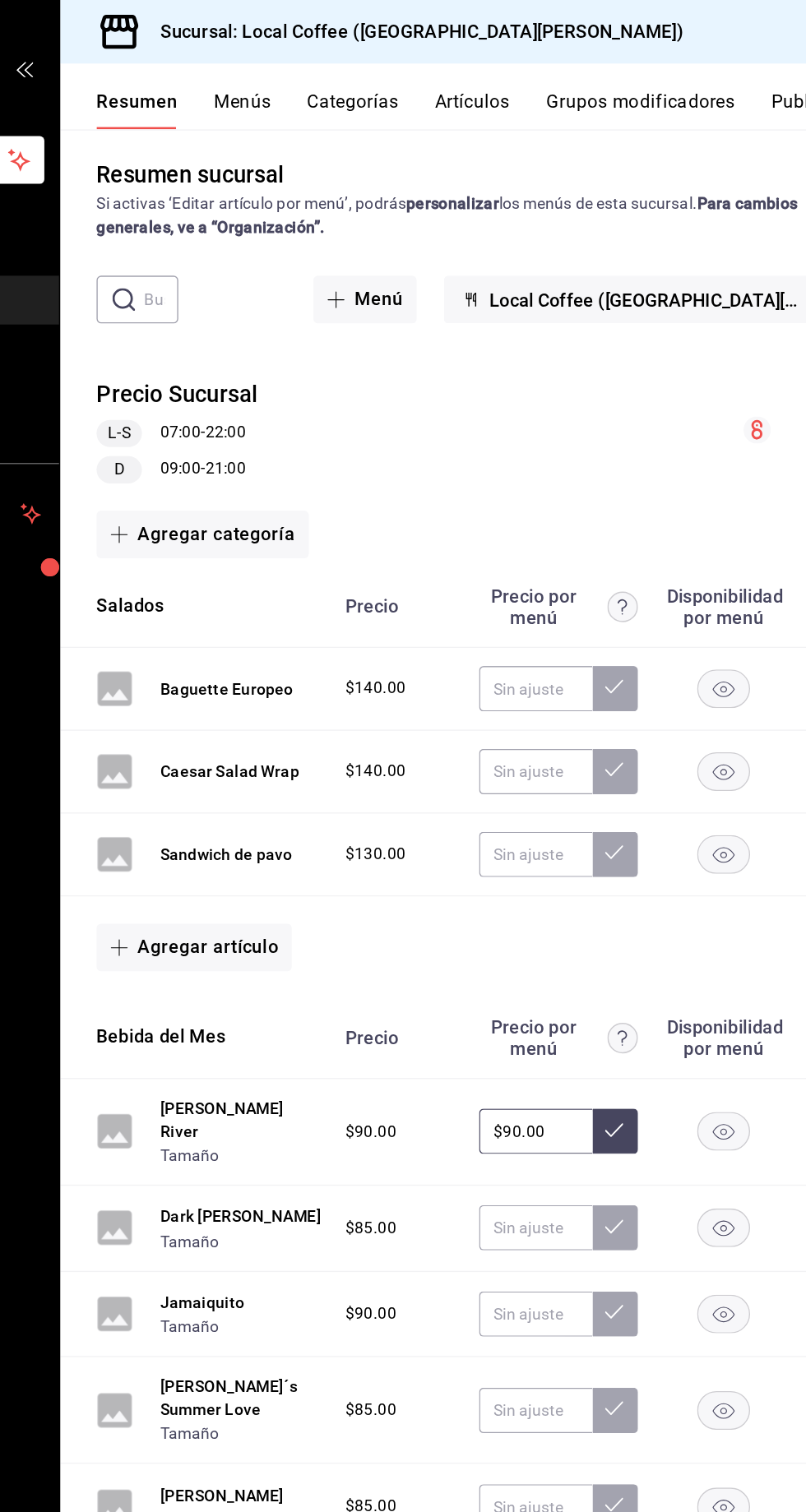
click at [337, 84] on button "Menús" at bounding box center [346, 79] width 42 height 28
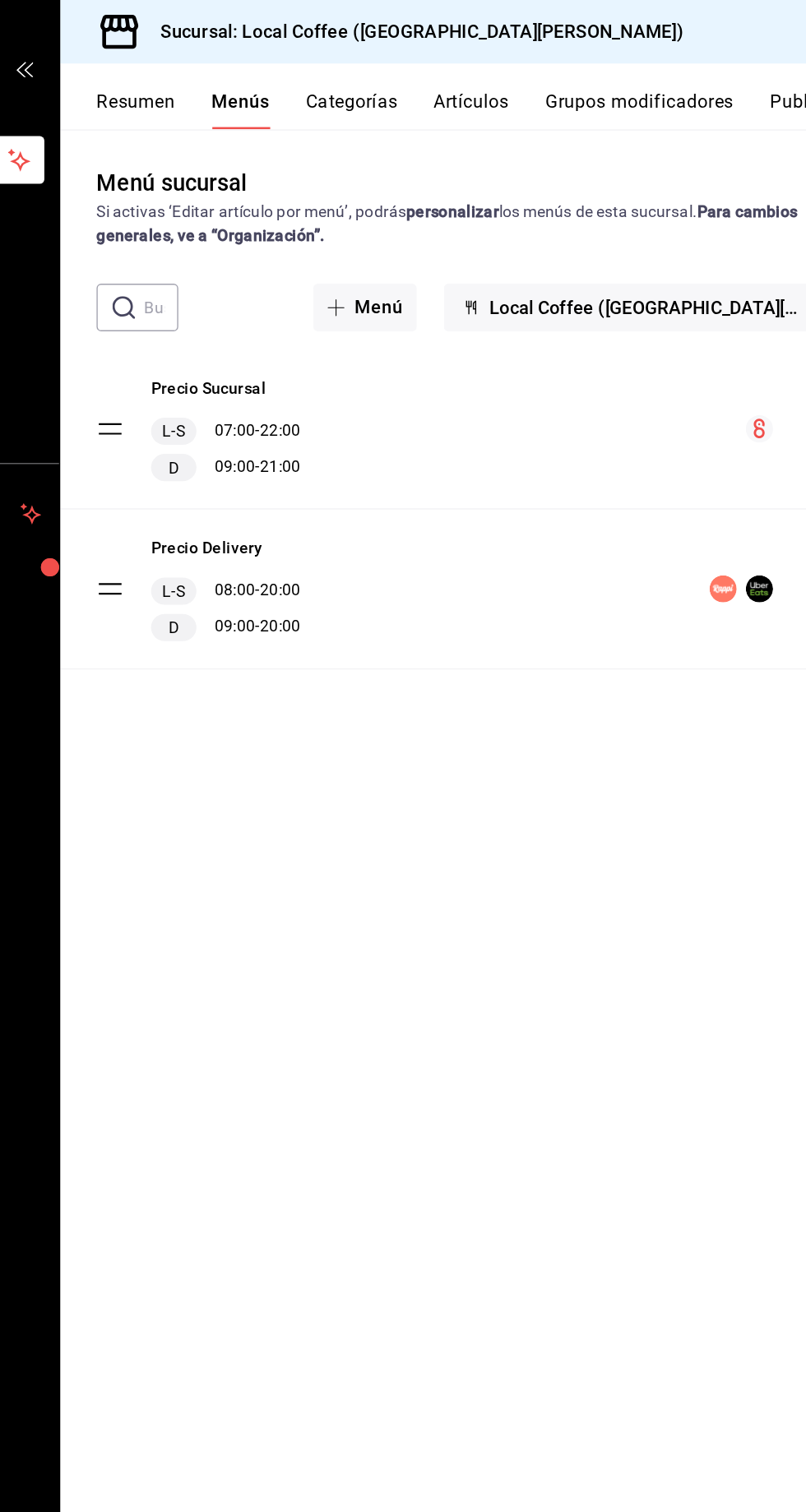
click at [507, 76] on button "Artículos" at bounding box center [511, 79] width 54 height 28
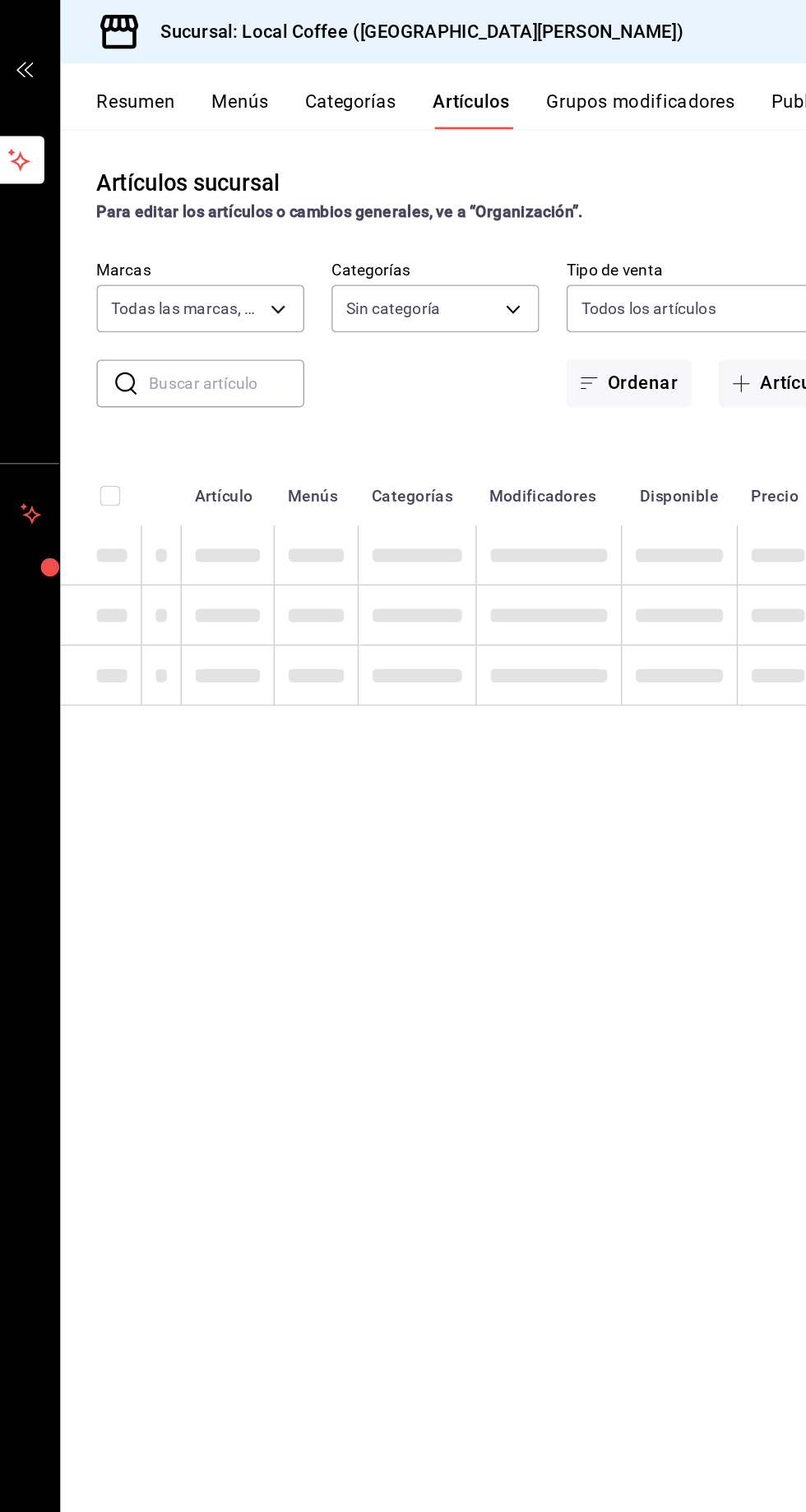
type input "5b06c6f2-e905-4bb1-8540-24436df04c98"
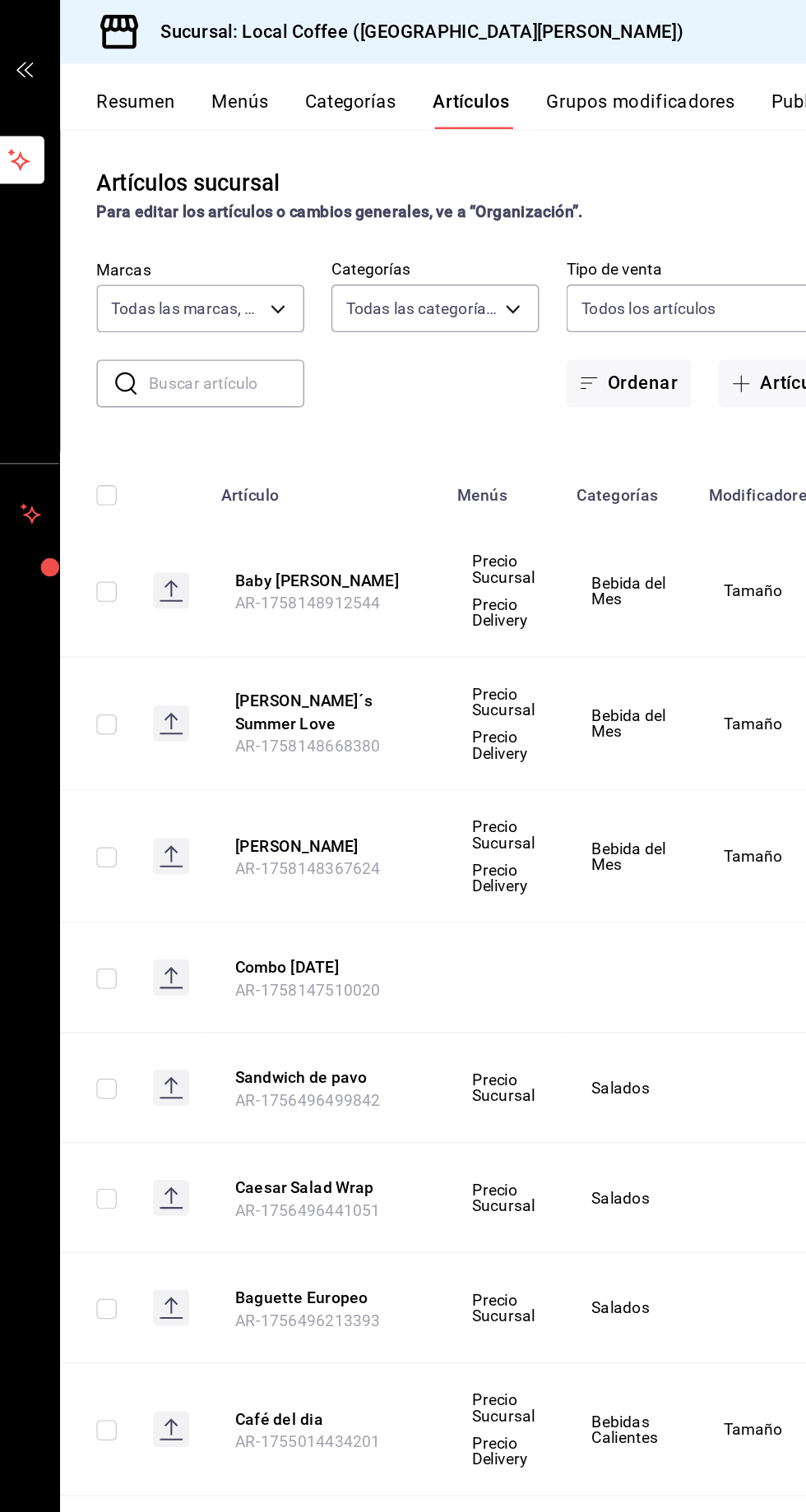
type input "c763c6b5-ebc2-42a3-9eb1-46d78107da95,451d50d9-3d0d-4eda-b497-212953151398,73742…"
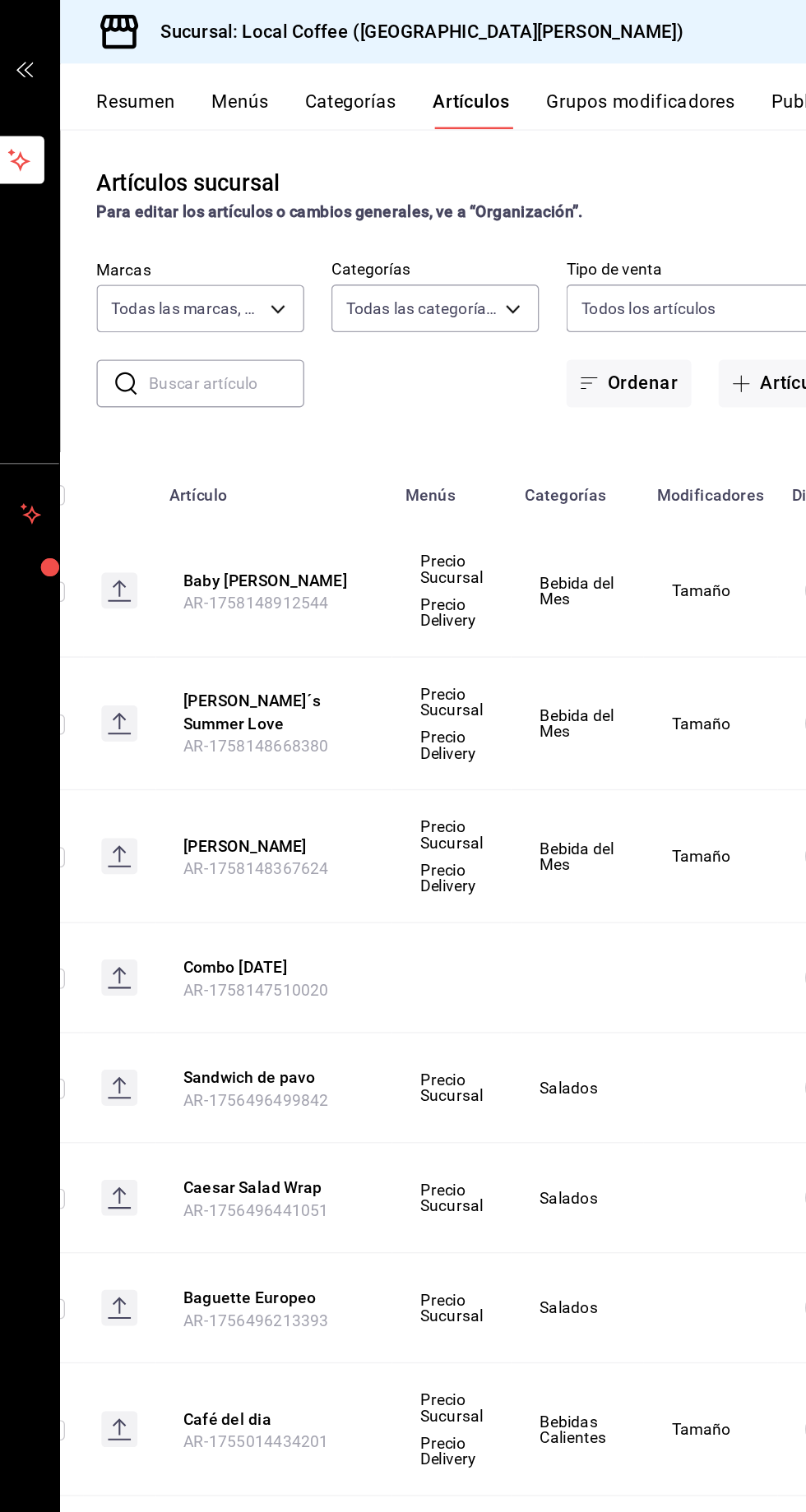
scroll to position [0, 187]
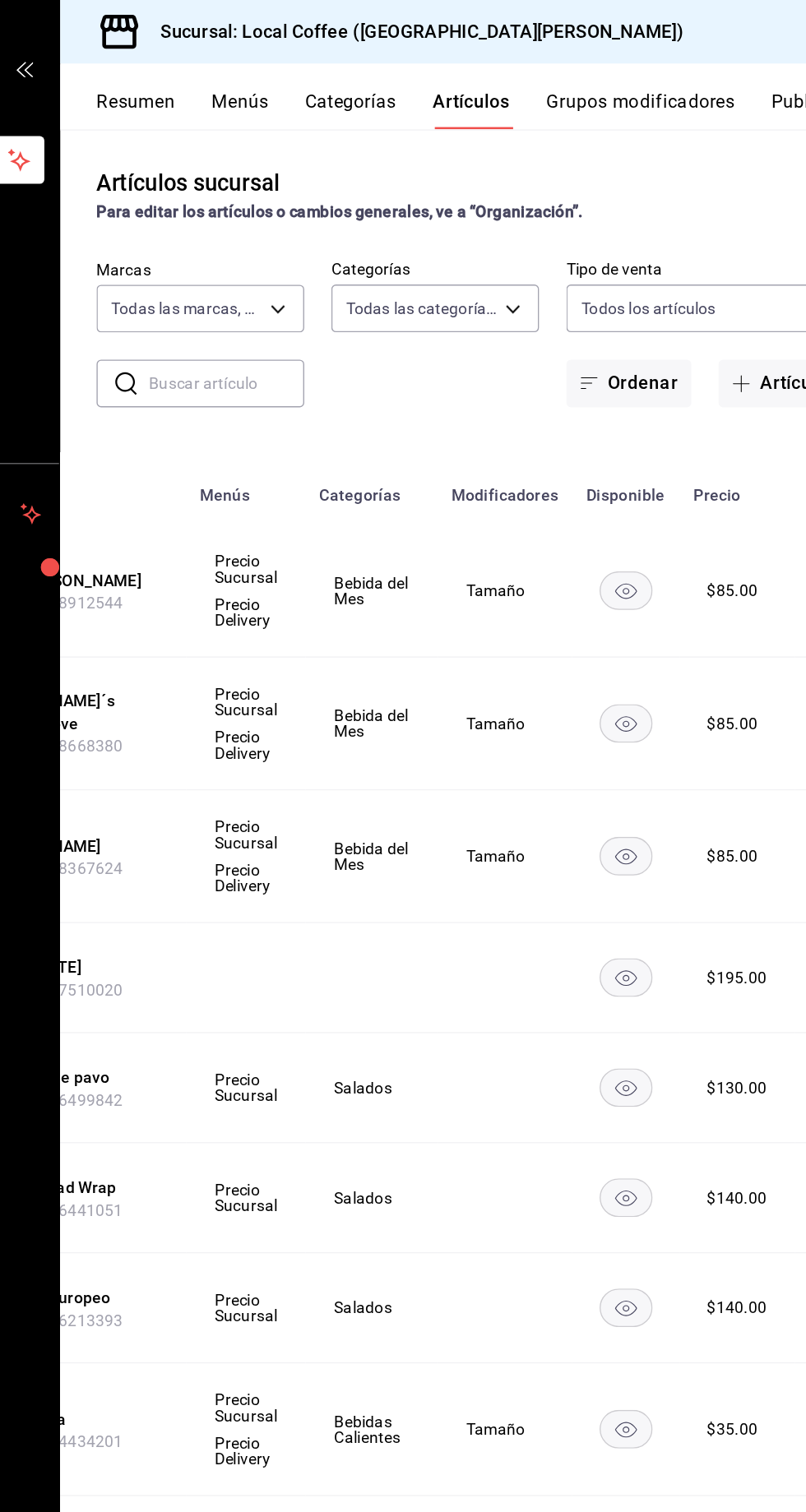
click at [479, 698] on td at bounding box center [440, 709] width 97 height 79
click at [256, 705] on button "Combo [DATE]" at bounding box center [219, 701] width 132 height 16
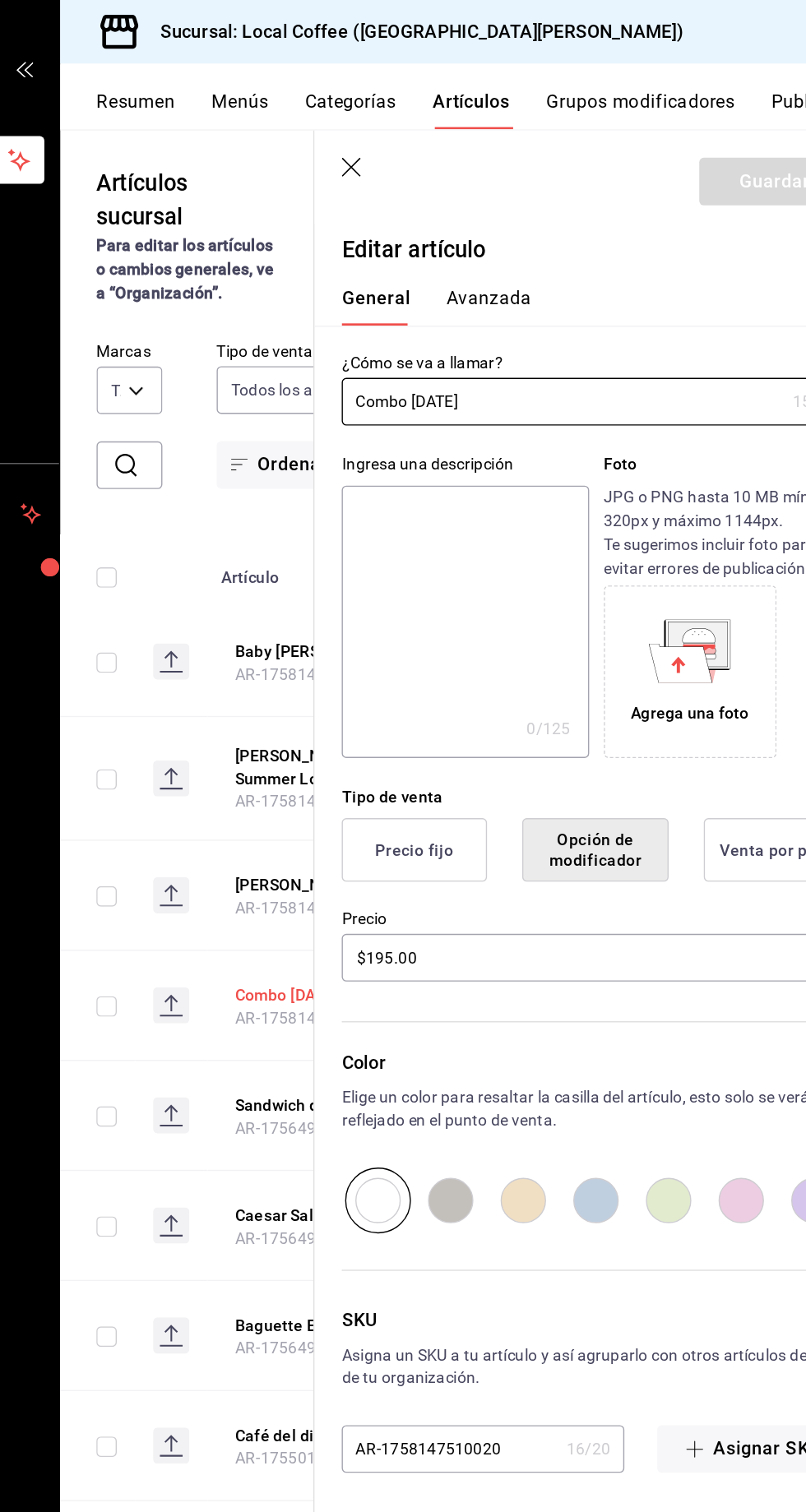
type input "$195.00"
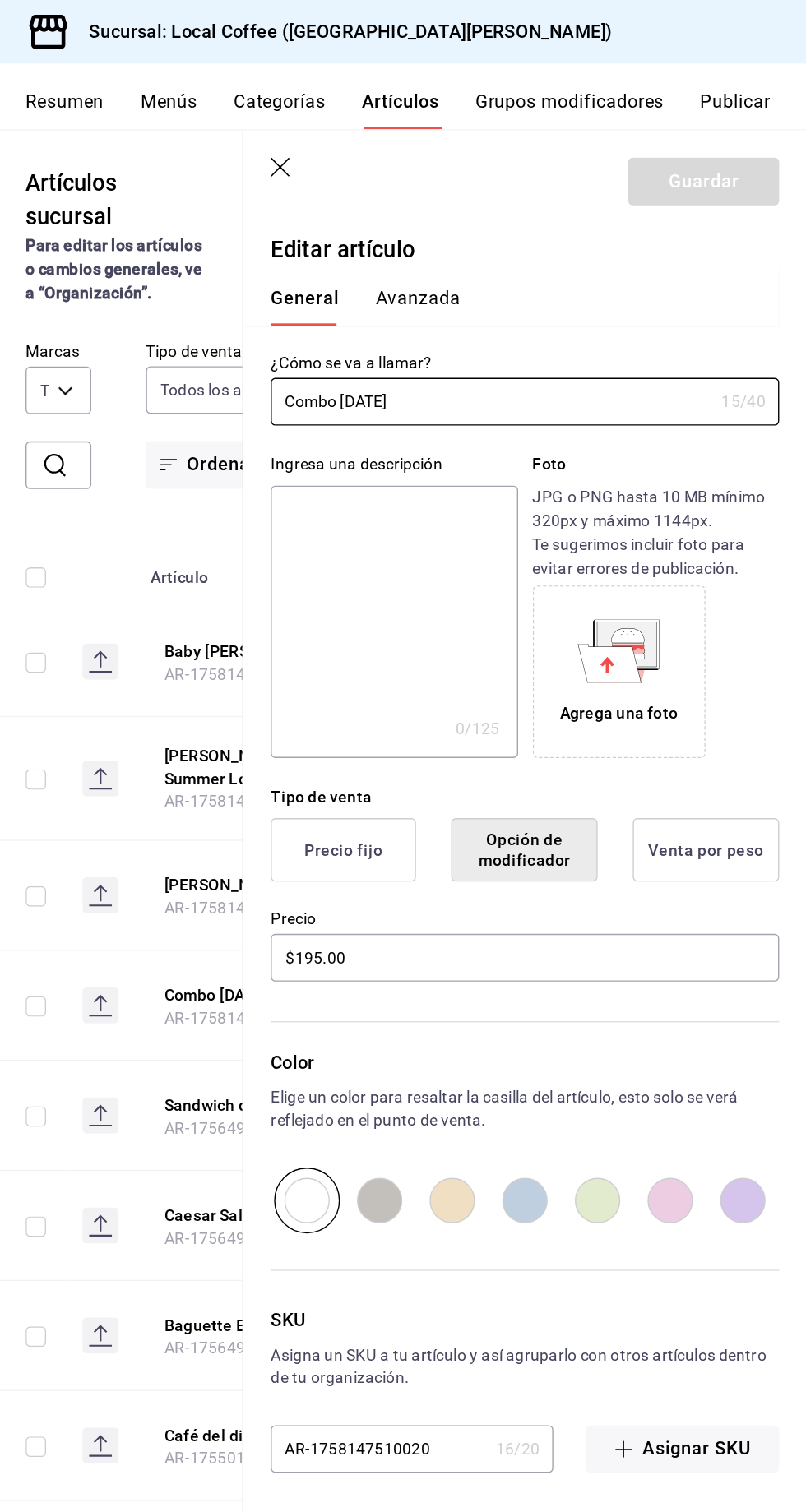
click at [521, 225] on button "Avanzada" at bounding box center [523, 221] width 61 height 28
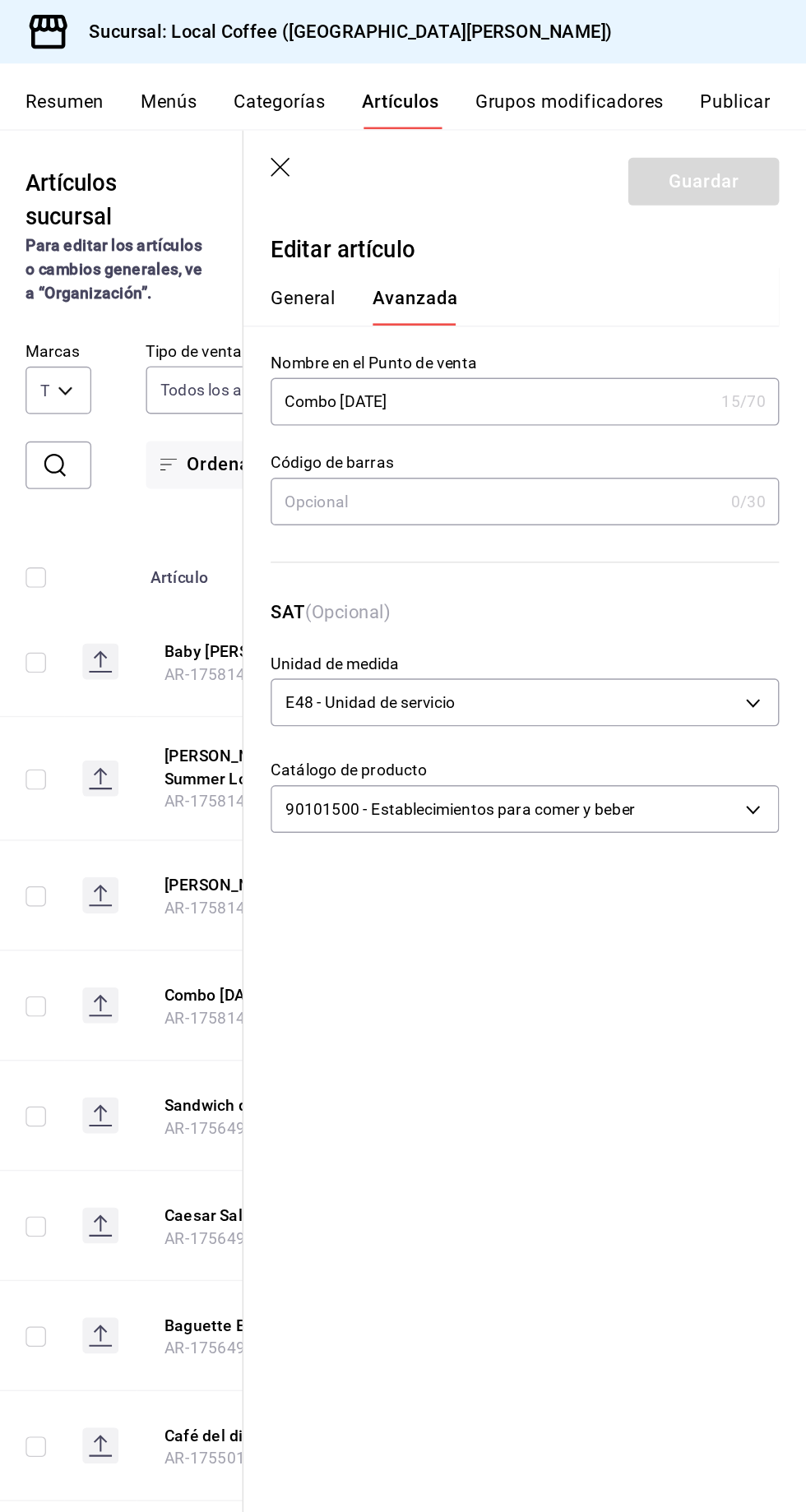
click at [432, 220] on button "General" at bounding box center [441, 221] width 47 height 28
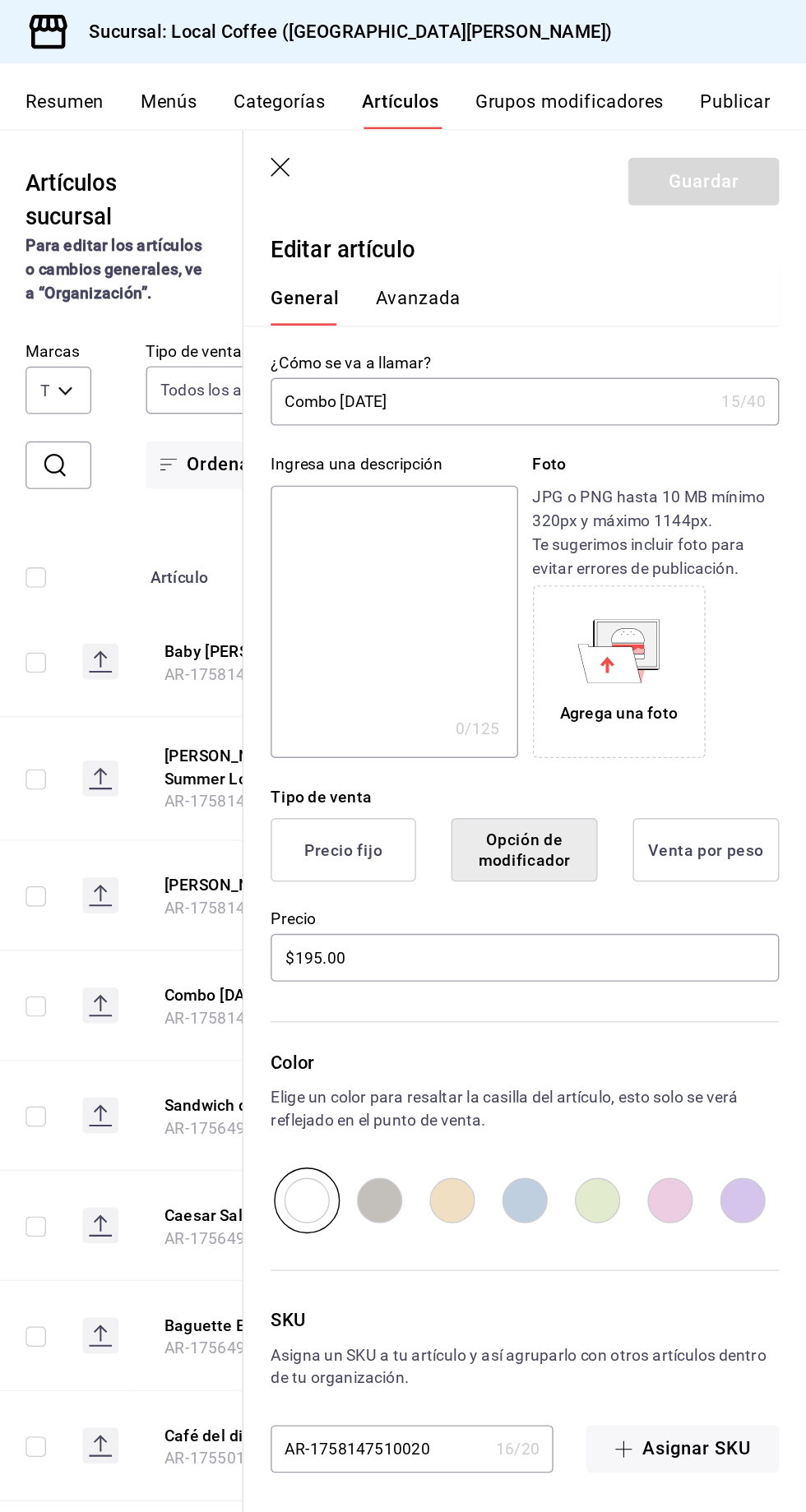
click at [484, 627] on button "Precio fijo" at bounding box center [470, 616] width 106 height 46
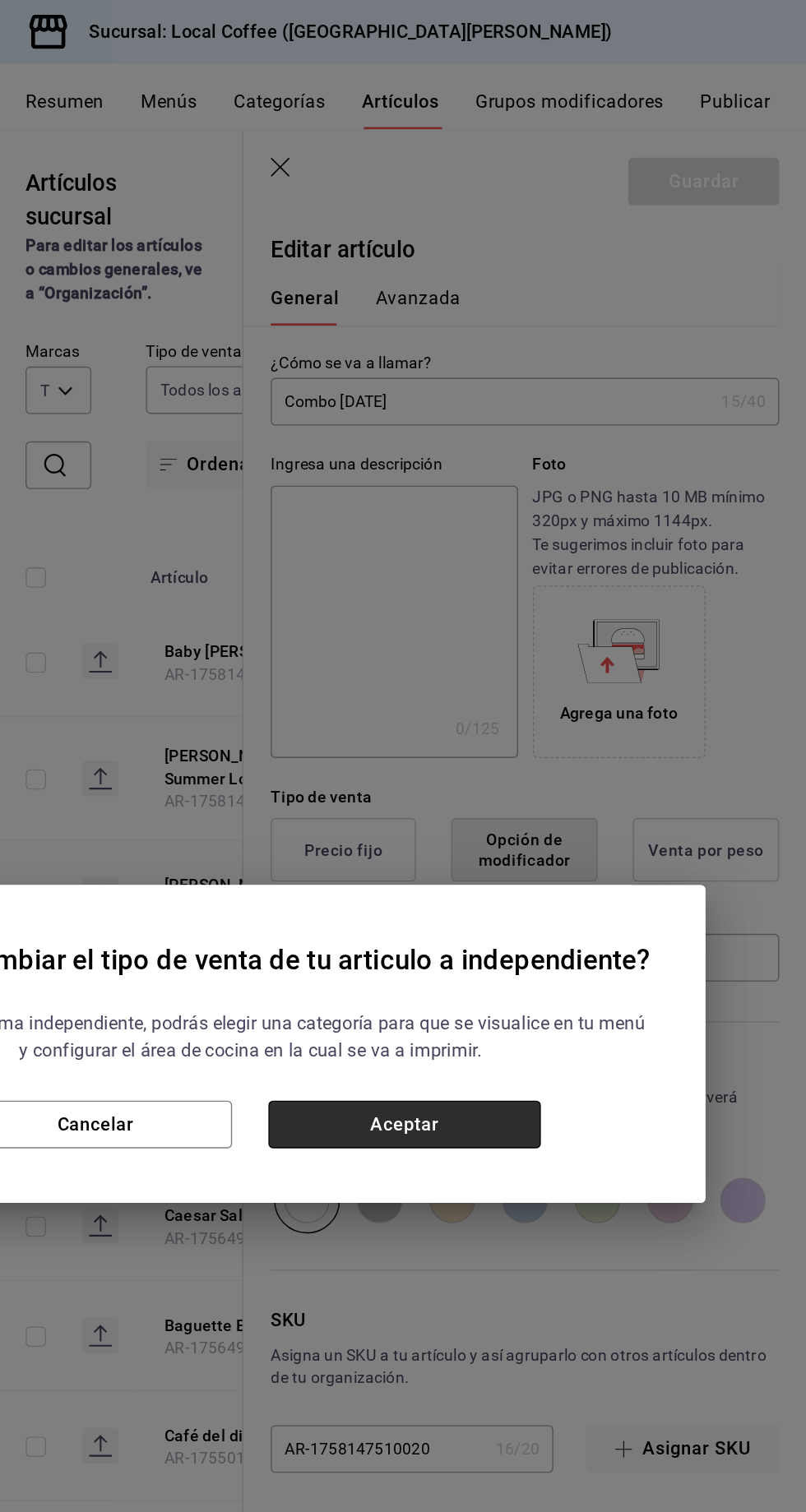
click at [572, 802] on button "Aceptar" at bounding box center [514, 814] width 198 height 34
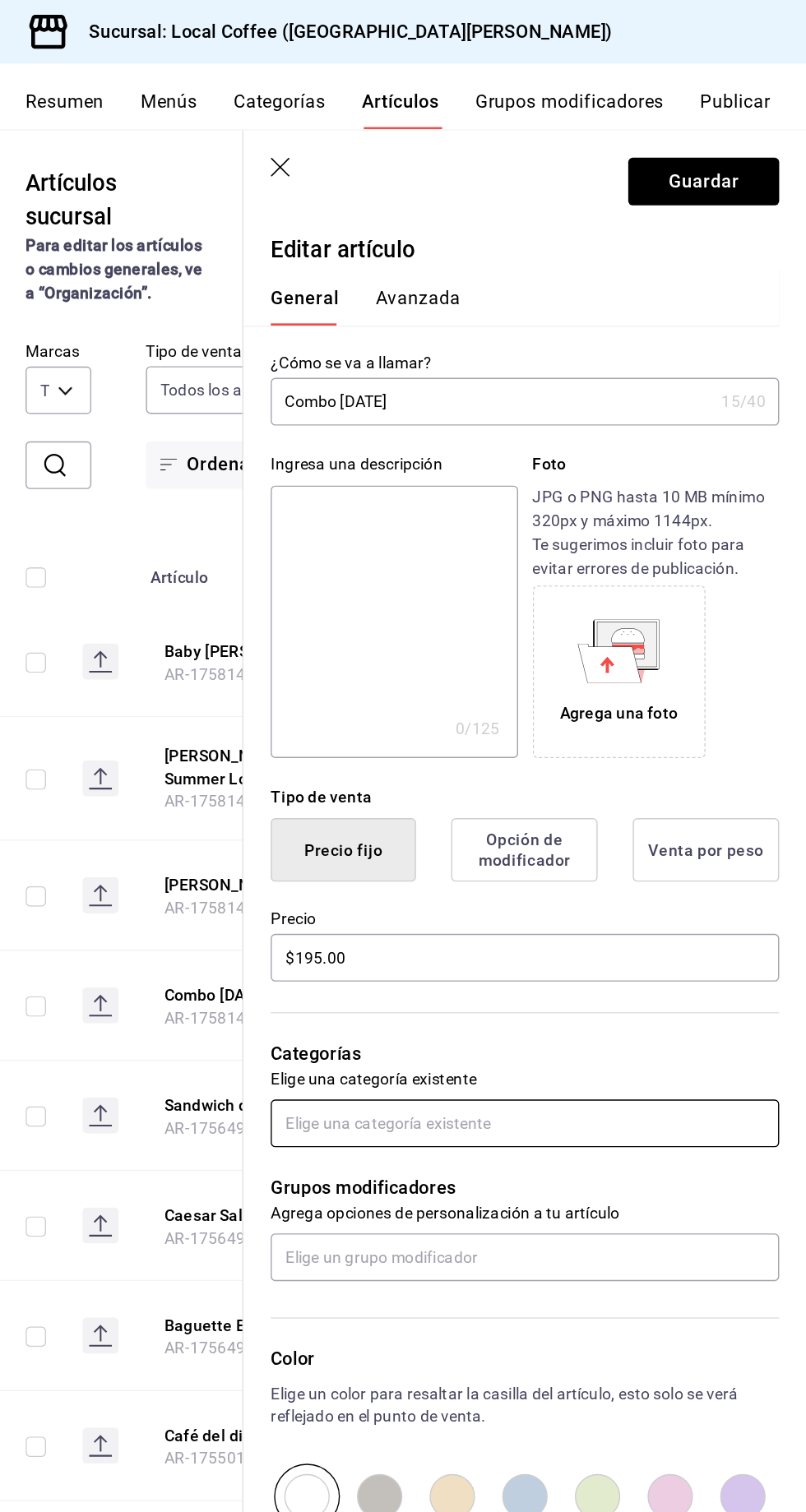
click at [579, 813] on input "text" at bounding box center [602, 814] width 368 height 34
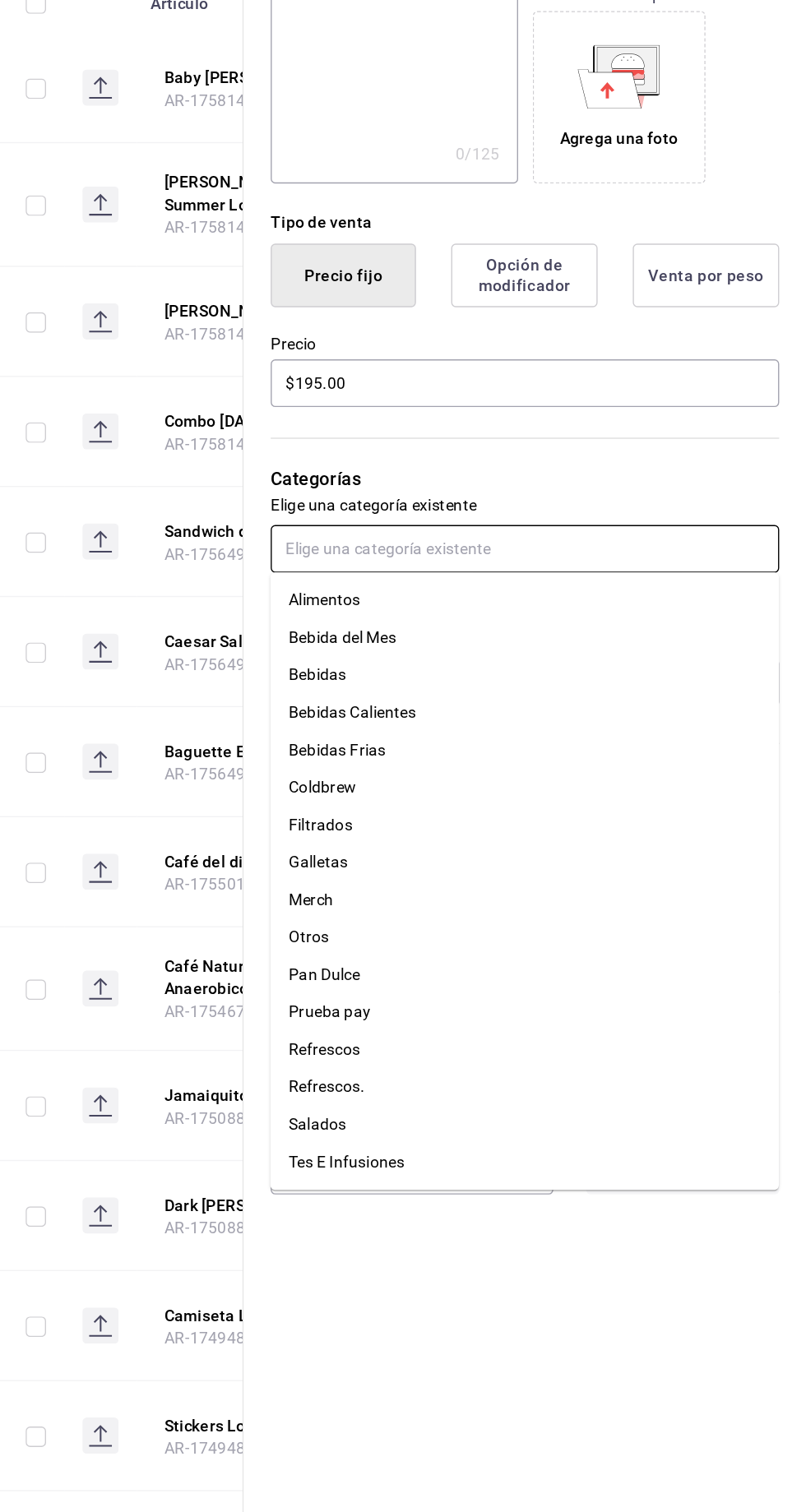
click at [495, 878] on li "Bebida del Mes" at bounding box center [602, 878] width 368 height 27
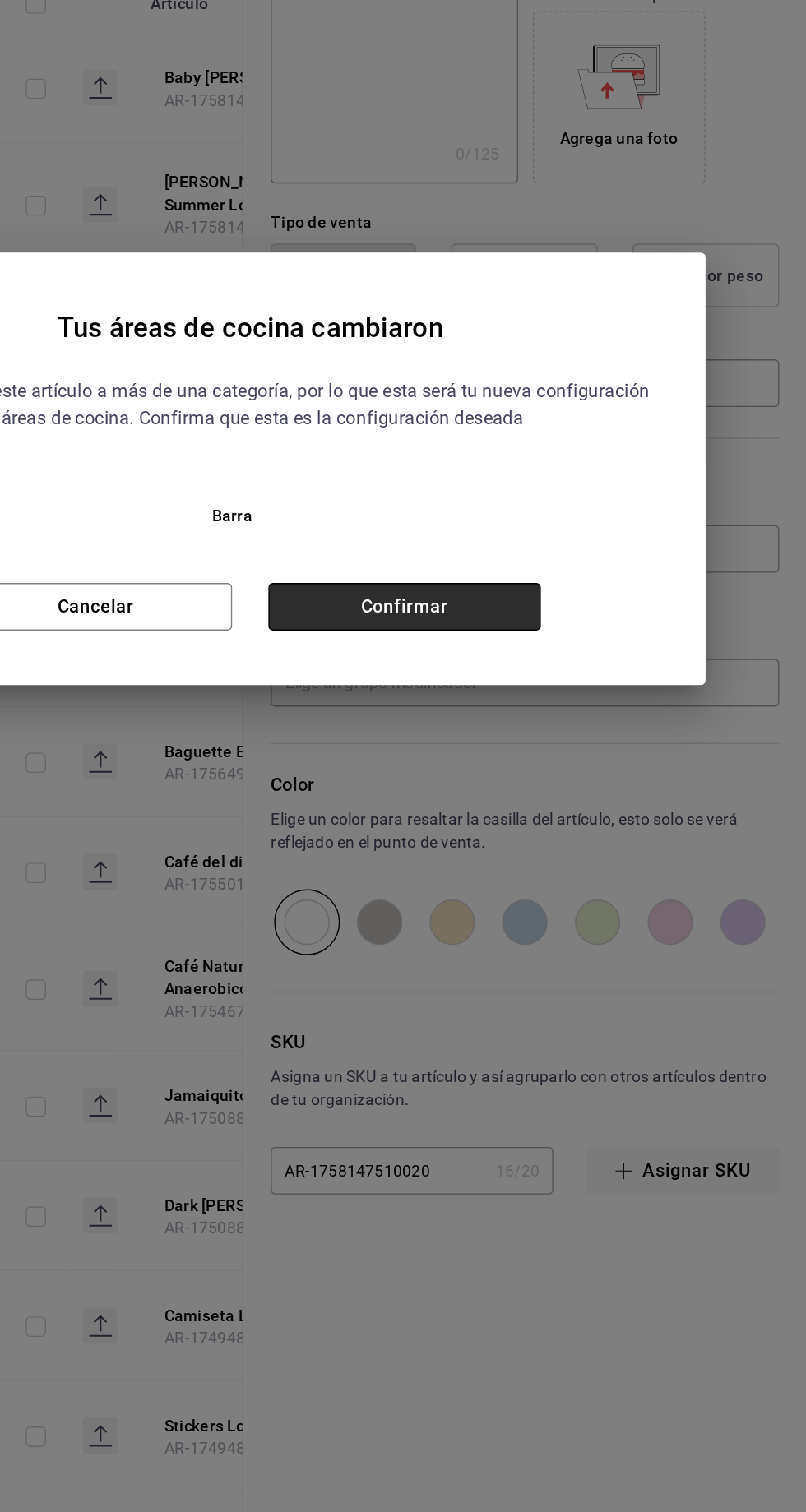
click at [567, 857] on button "Confirmar" at bounding box center [514, 856] width 198 height 34
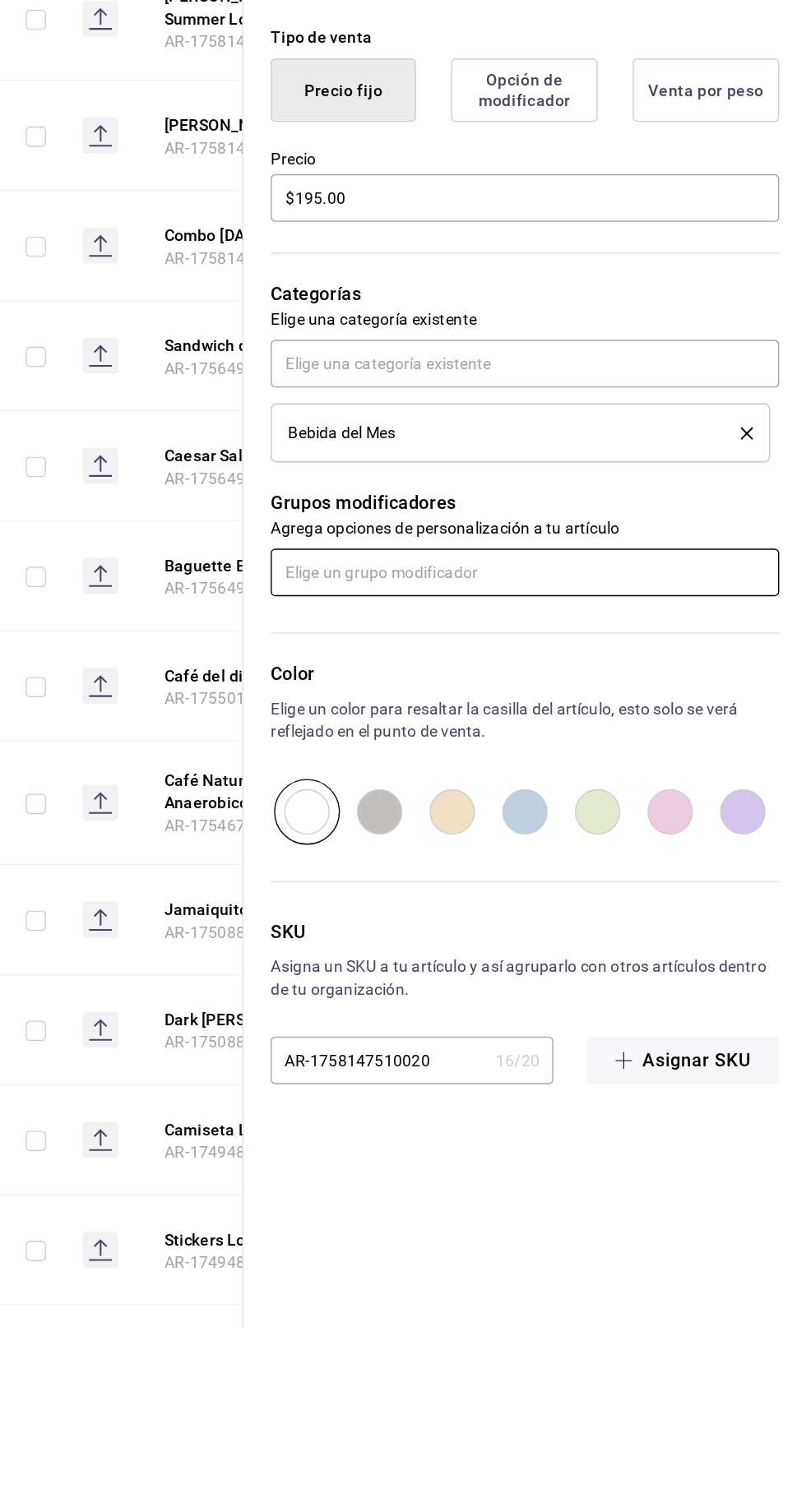
click at [698, 963] on input "text" at bounding box center [602, 965] width 368 height 34
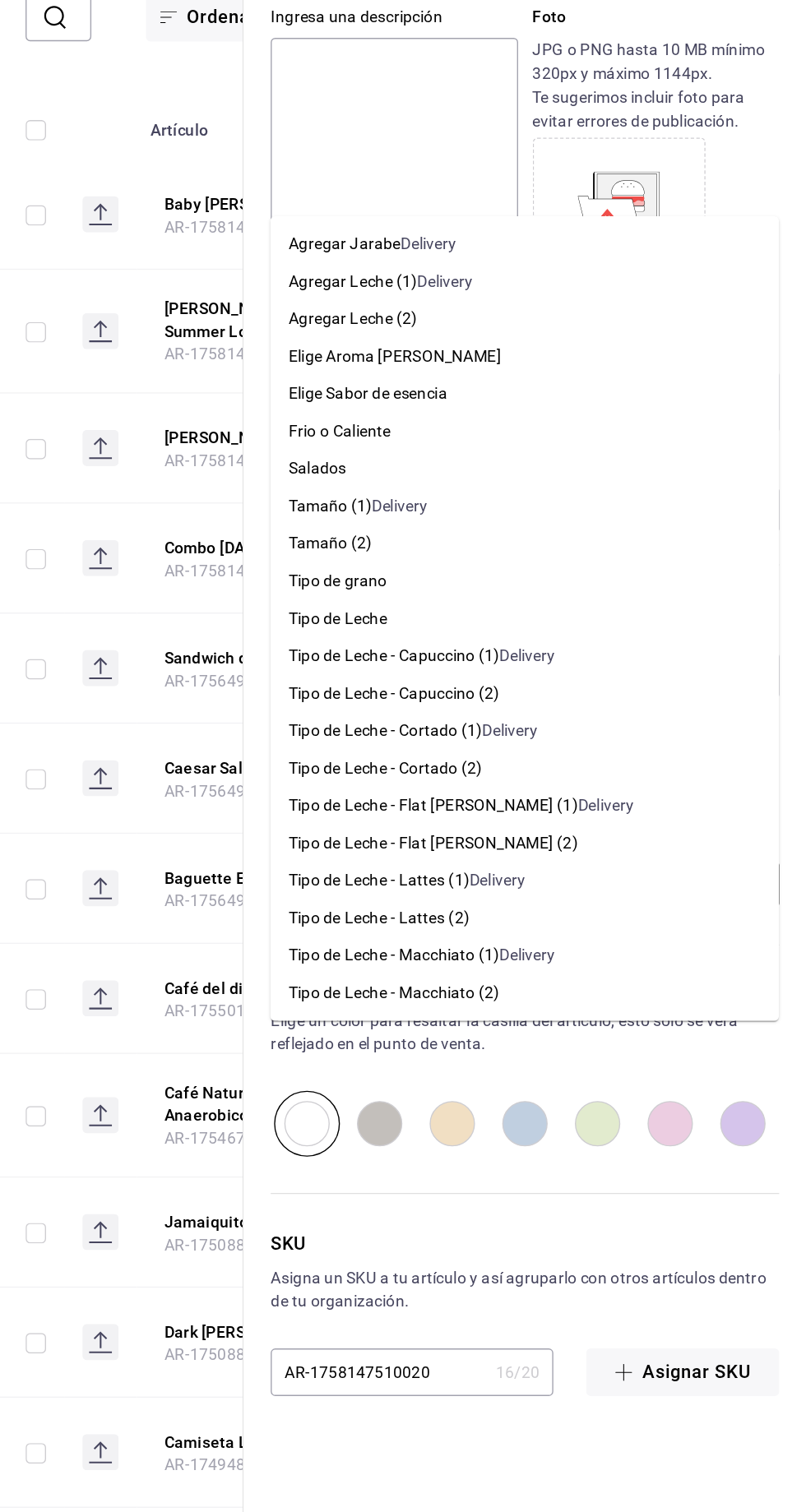
scroll to position [116, 0]
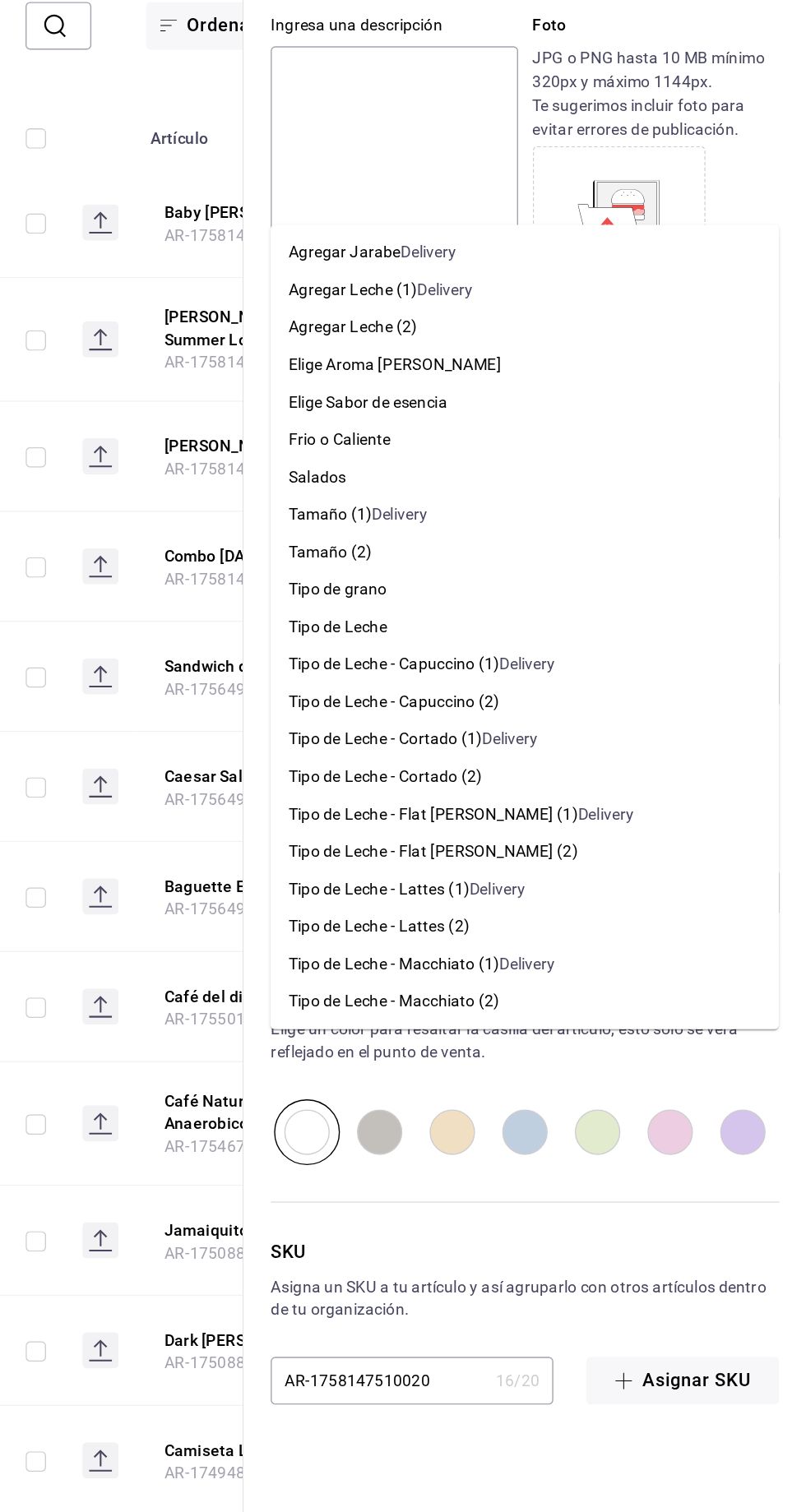
click at [681, 1055] on p "Elige un color para resaltar la casilla del artículo, esto solo se verá refleja…" at bounding box center [602, 1071] width 368 height 32
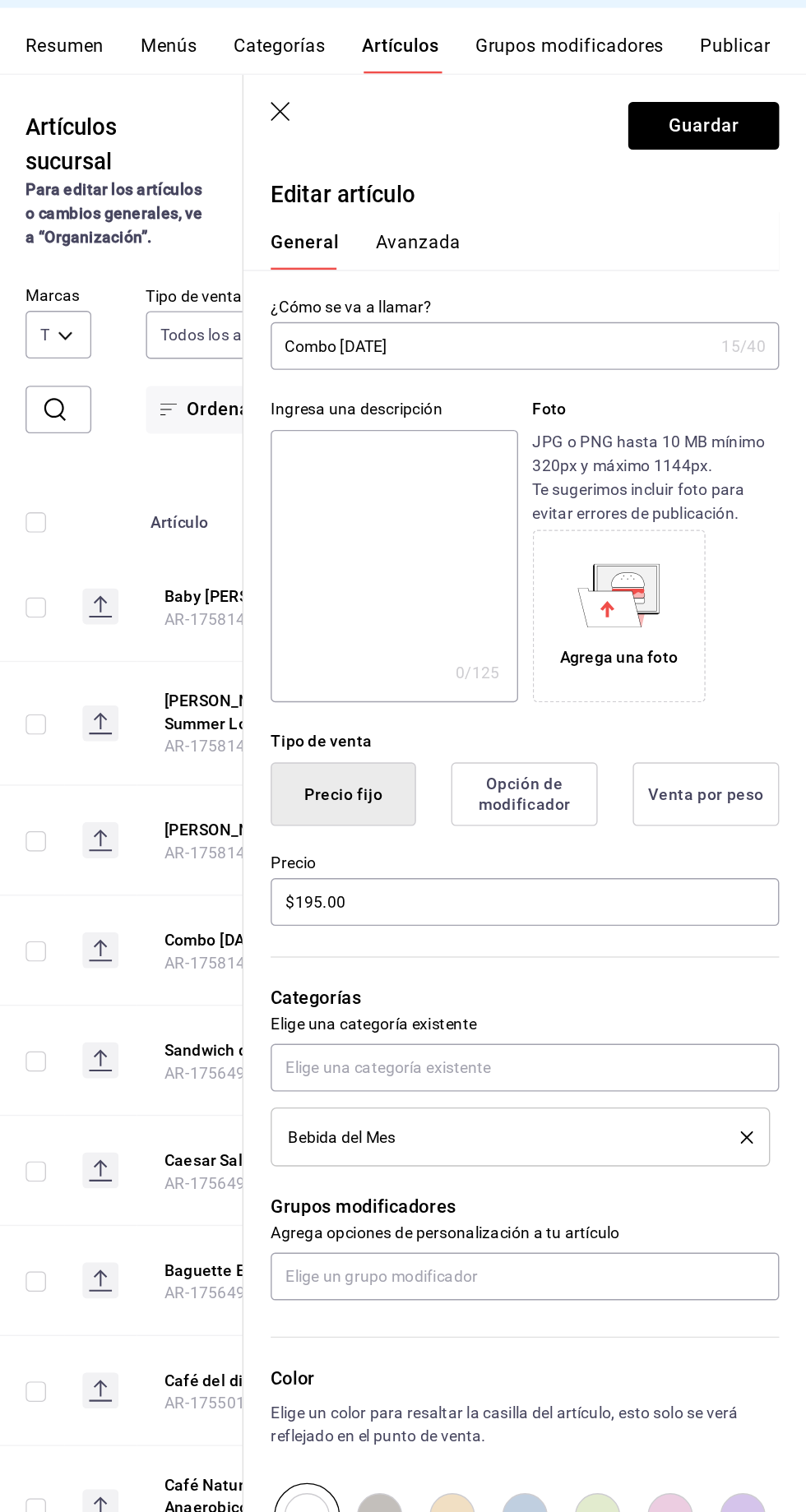
scroll to position [0, 0]
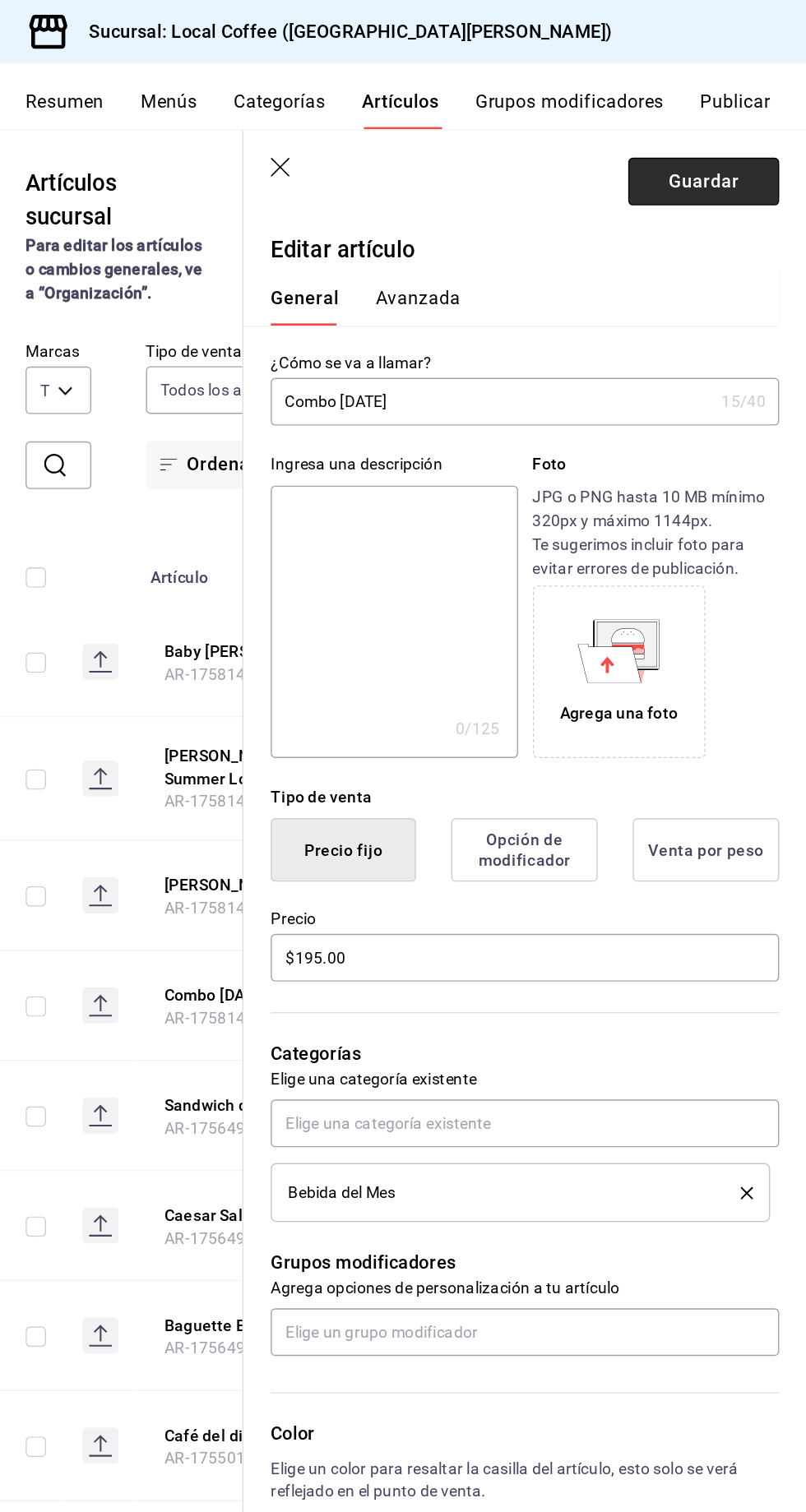
click at [748, 128] on button "Guardar" at bounding box center [731, 132] width 109 height 34
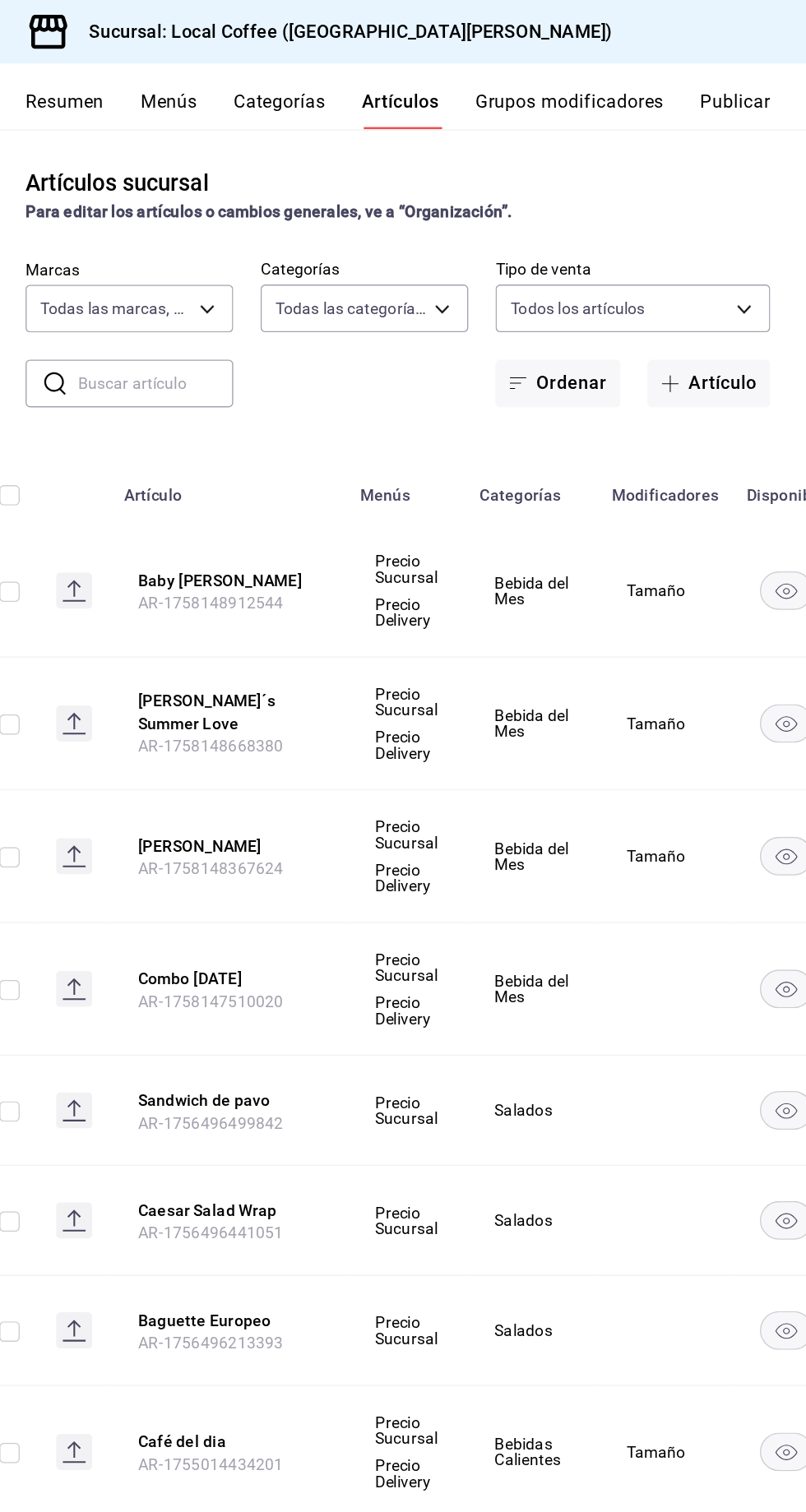
scroll to position [0, 32]
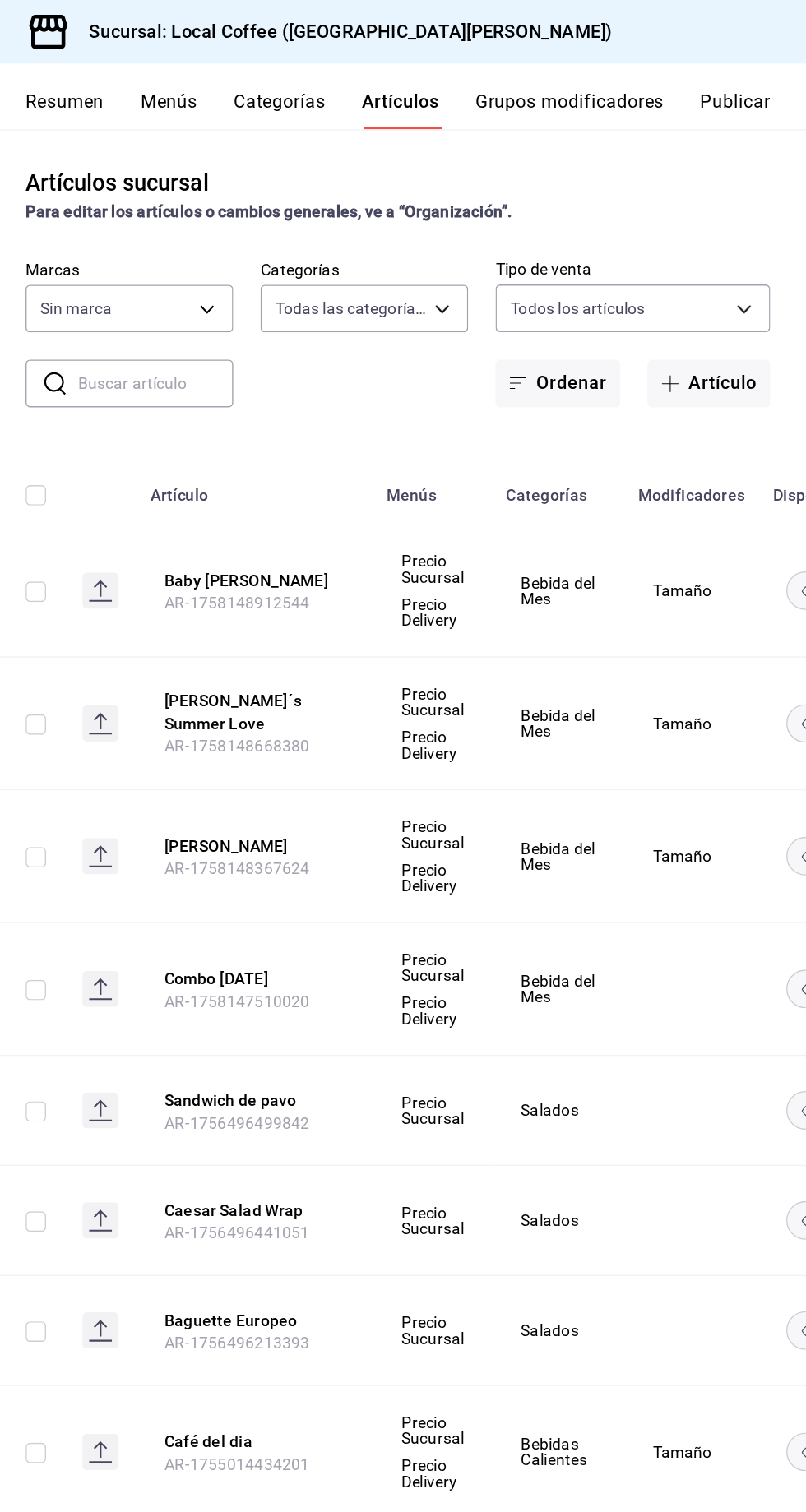
type input "c763c6b5-ebc2-42a3-9eb1-46d78107da95,451d50d9-3d0d-4eda-b497-212953151398,73742…"
type input "5b06c6f2-e905-4bb1-8540-24436df04c98"
click at [795, 1052] on rect "availability-product" at bounding box center [810, 1052] width 38 height 27
click at [245, 963] on input "checkbox" at bounding box center [247, 965] width 14 height 14
checkbox input "true"
